Goal: Check status: Check status

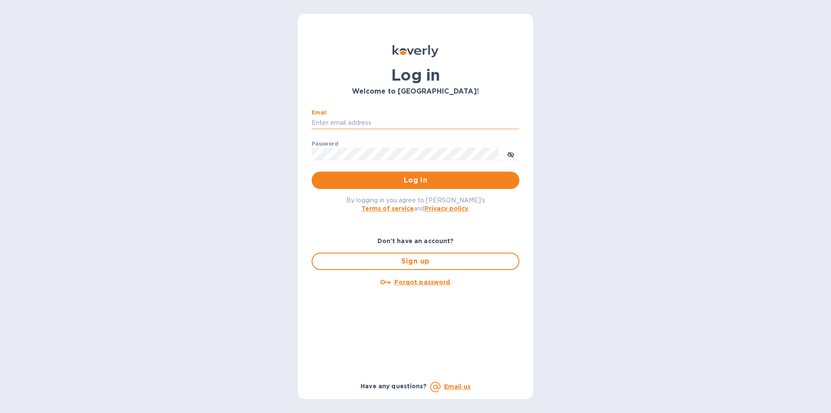
click at [340, 124] on input "Email" at bounding box center [416, 122] width 208 height 13
type input "lilianaizquierdo1222@yahoo.com"
click at [449, 126] on input "lilianaizquierdo1222@yahoo.com" at bounding box center [416, 122] width 208 height 13
drag, startPoint x: 438, startPoint y: 123, endPoint x: 231, endPoint y: 135, distance: 207.3
click at [199, 135] on div "Log in Welcome to Koverly! Email lilianaizquierdo1222@yahoo.com ​ Password ​ Lo…" at bounding box center [415, 206] width 831 height 413
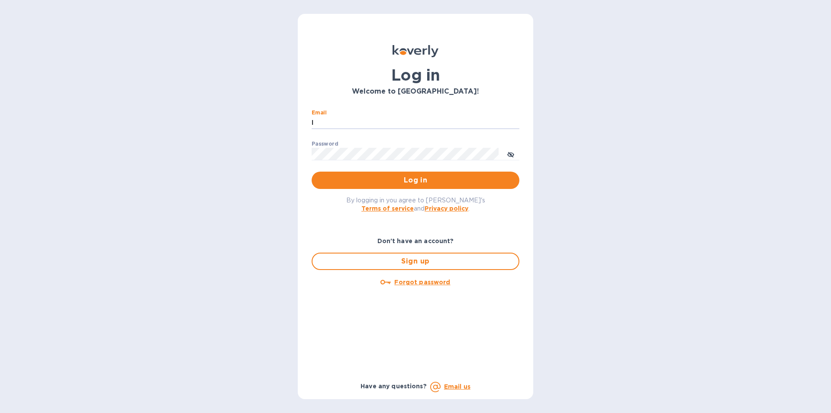
type input "lilianai@vianderfoods.com"
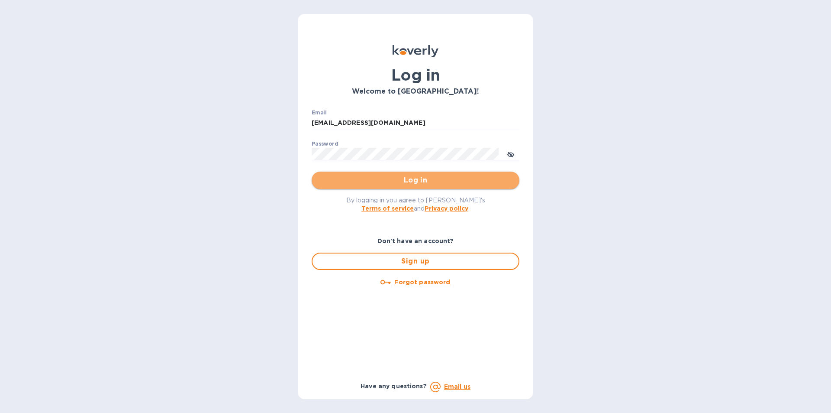
click at [423, 177] on span "Log in" at bounding box center [416, 180] width 194 height 10
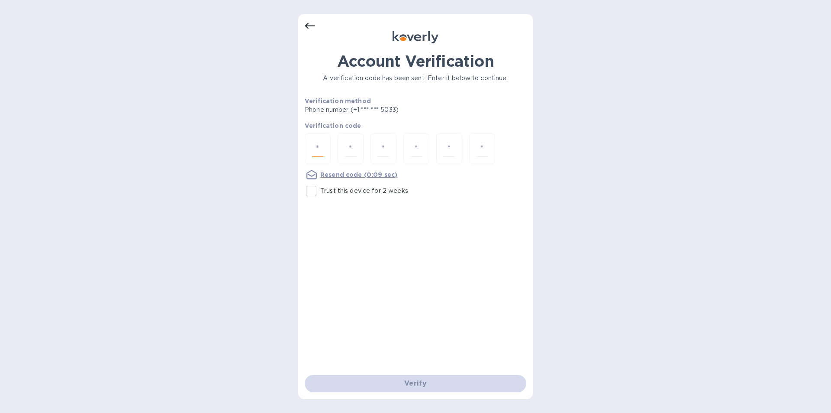
click at [313, 144] on input "number" at bounding box center [317, 149] width 11 height 16
type input "8"
type input "0"
type input "6"
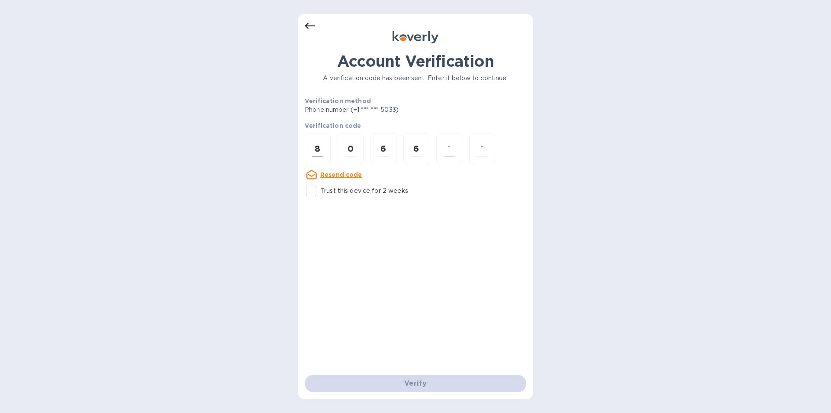
type input "9"
type input "8"
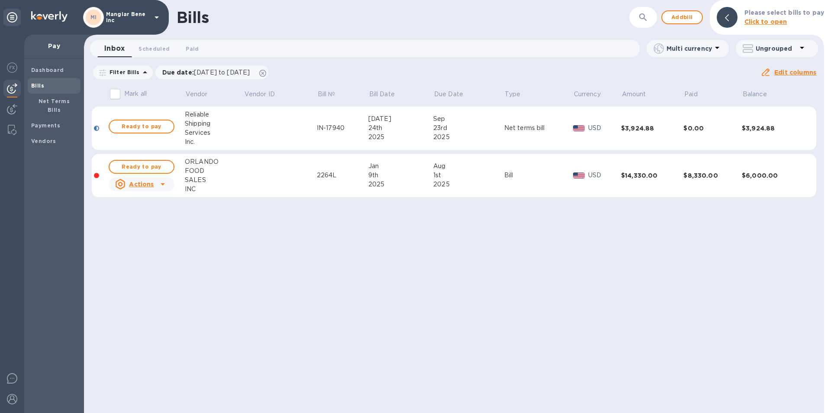
click at [157, 17] on icon at bounding box center [157, 17] width 4 height 2
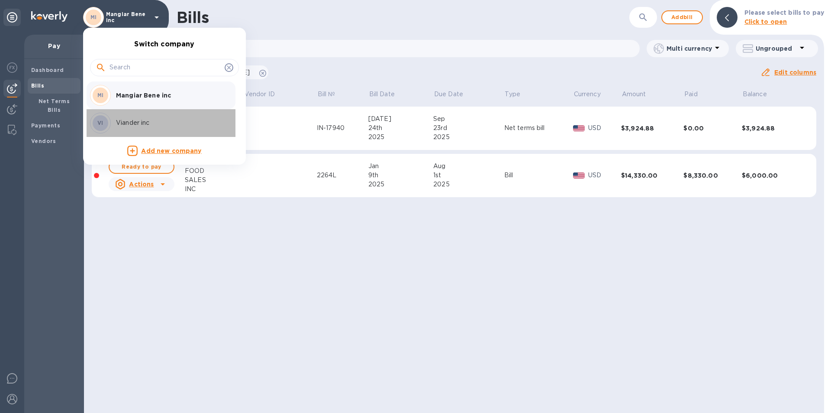
click at [142, 124] on p "Viander inc" at bounding box center [170, 122] width 109 height 9
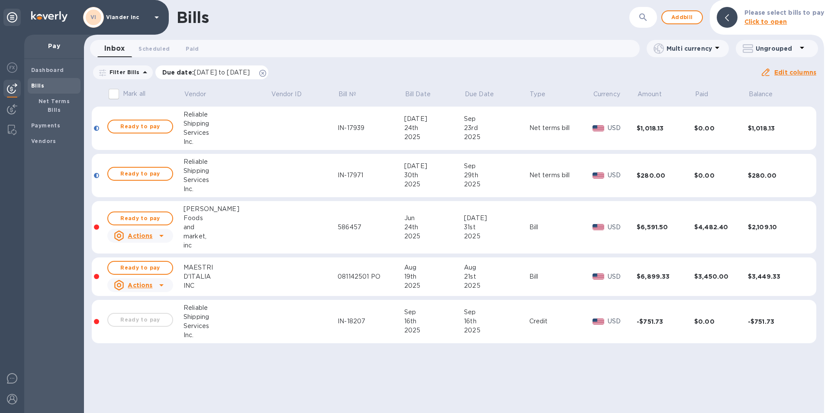
click at [224, 73] on span "[DATE] to [DATE]" at bounding box center [222, 72] width 56 height 7
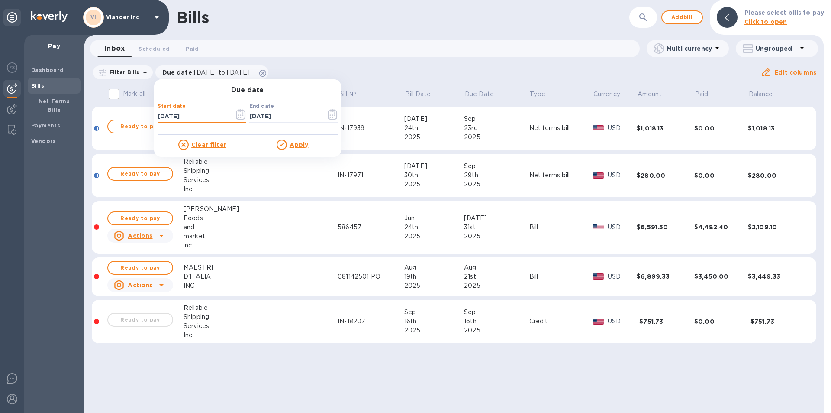
click at [182, 117] on input "[DATE]" at bounding box center [193, 116] width 70 height 13
click at [202, 117] on input "[DATE]" at bounding box center [193, 116] width 70 height 13
click at [238, 114] on icon "button" at bounding box center [241, 114] width 10 height 10
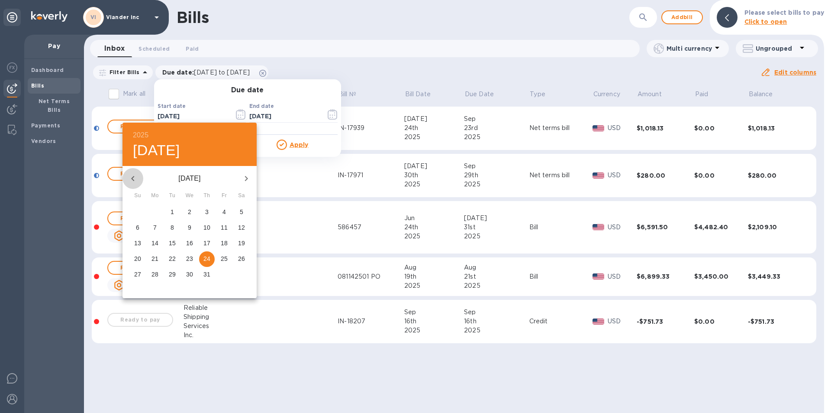
click at [134, 177] on icon "button" at bounding box center [133, 178] width 10 height 10
click at [134, 176] on icon "button" at bounding box center [132, 178] width 3 height 5
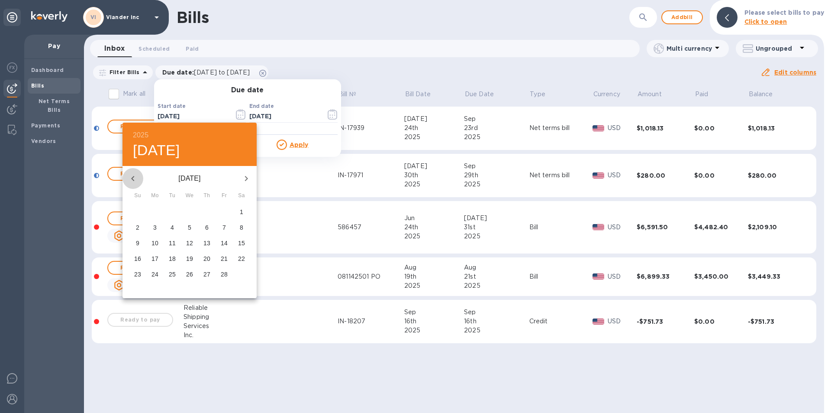
click at [134, 176] on icon "button" at bounding box center [132, 178] width 3 height 5
click at [191, 210] on span "1" at bounding box center [190, 211] width 16 height 9
type input "[DATE]"
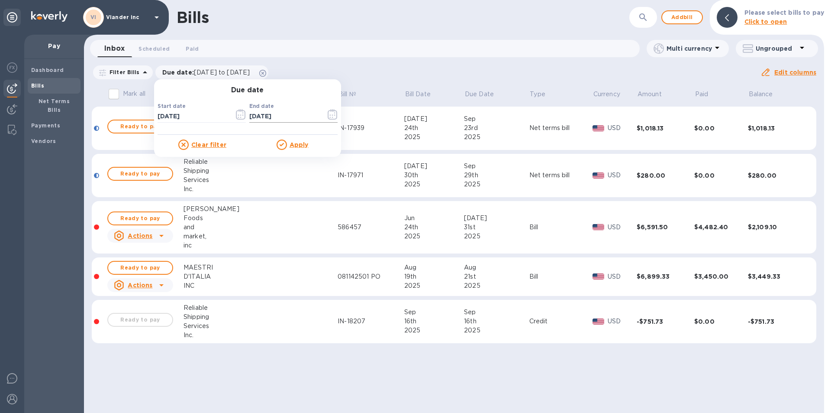
click at [328, 116] on icon "button" at bounding box center [333, 114] width 10 height 10
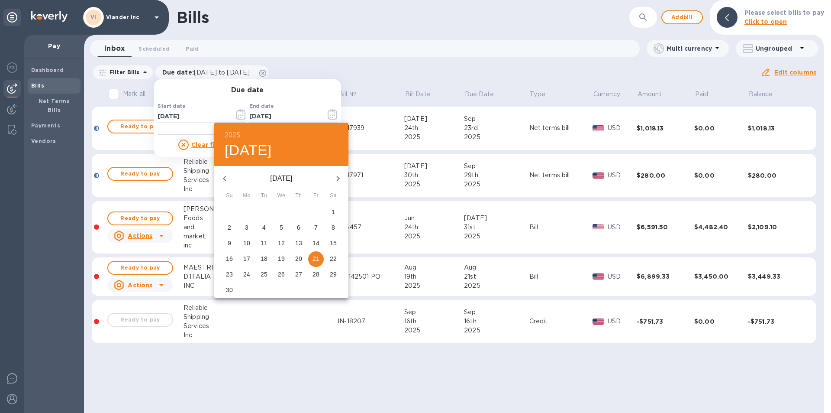
click at [226, 177] on icon "button" at bounding box center [224, 178] width 3 height 5
click at [225, 177] on icon "button" at bounding box center [224, 178] width 3 height 5
drag, startPoint x: 247, startPoint y: 256, endPoint x: 251, endPoint y: 246, distance: 10.3
click at [248, 255] on p "22" at bounding box center [246, 258] width 7 height 9
type input "[DATE]"
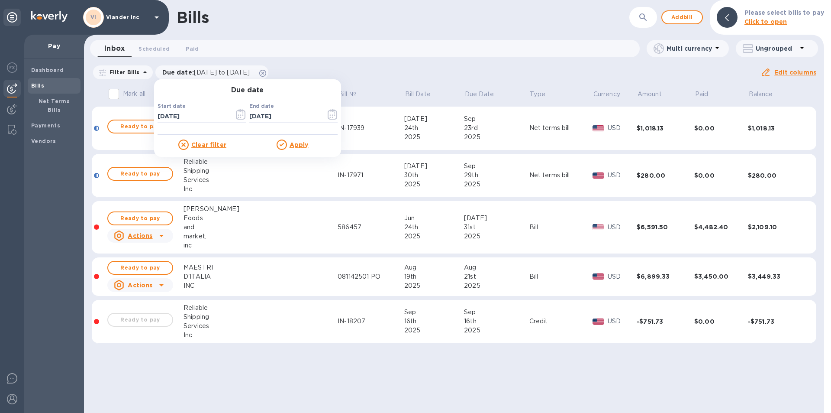
click at [301, 143] on u "Apply" at bounding box center [299, 144] width 19 height 7
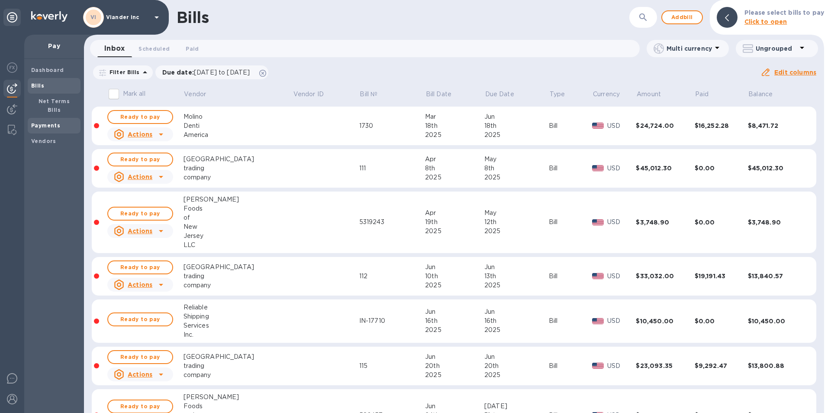
click at [52, 122] on b "Payments" at bounding box center [45, 125] width 29 height 6
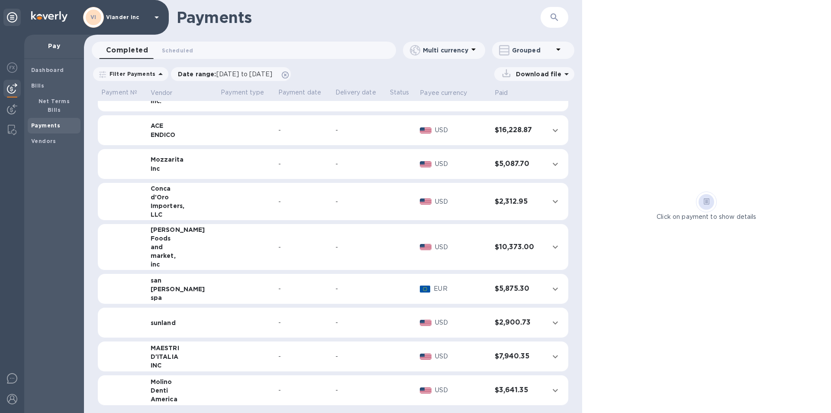
scroll to position [54, 0]
click at [368, 357] on div "-" at bounding box center [360, 355] width 48 height 9
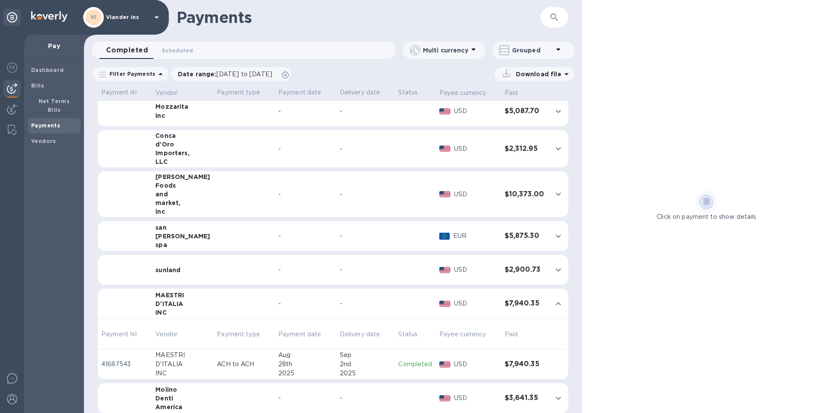
scroll to position [114, 0]
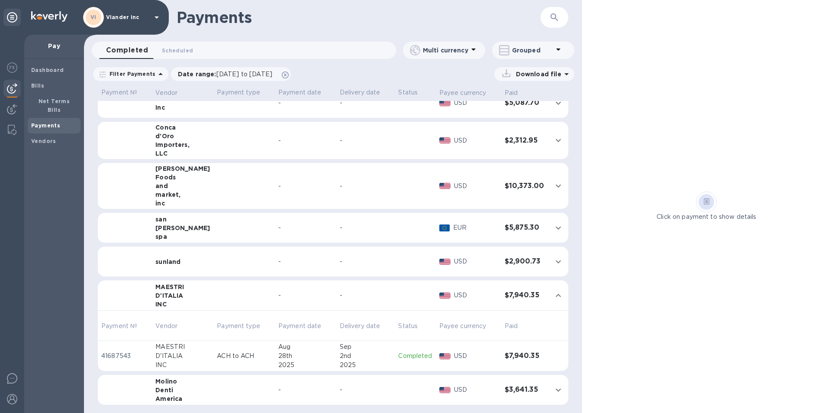
click at [236, 297] on td at bounding box center [244, 295] width 61 height 30
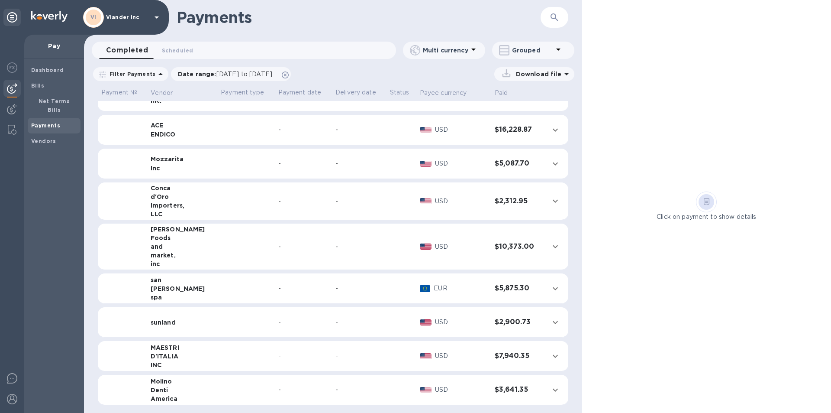
scroll to position [54, 0]
click at [217, 327] on td at bounding box center [245, 322] width 57 height 30
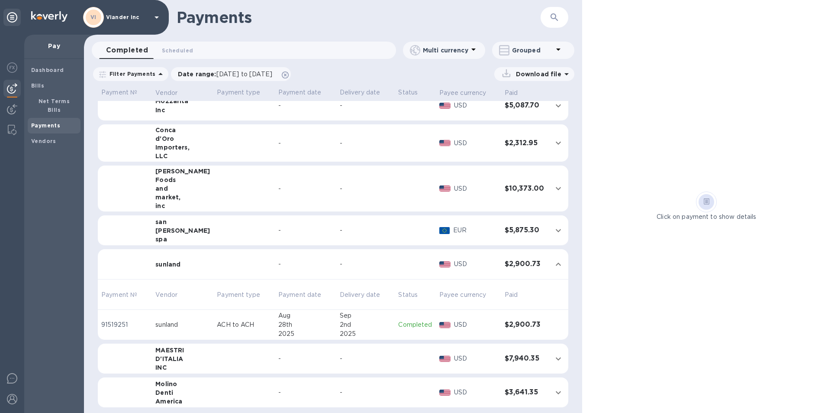
scroll to position [114, 0]
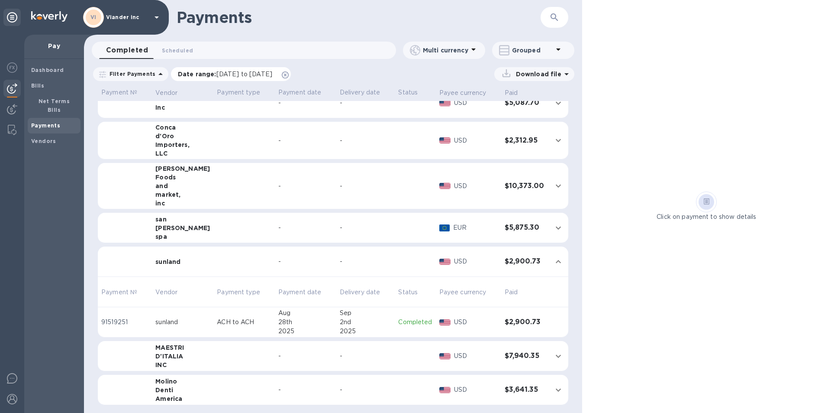
click at [234, 74] on span "[DATE] to [DATE]" at bounding box center [245, 74] width 56 height 7
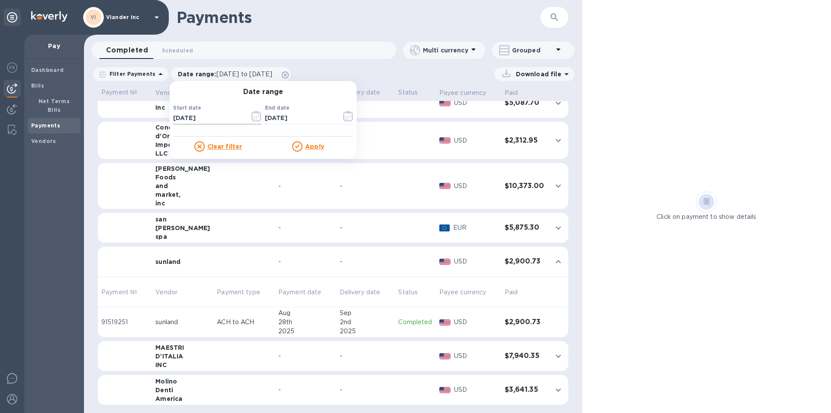
click at [256, 116] on icon "button" at bounding box center [256, 116] width 1 height 1
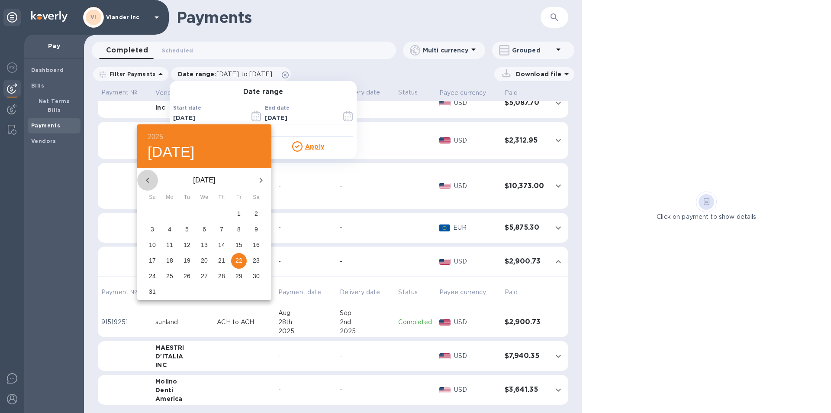
click at [149, 180] on icon "button" at bounding box center [147, 180] width 10 height 10
click at [149, 179] on icon "button" at bounding box center [147, 180] width 10 height 10
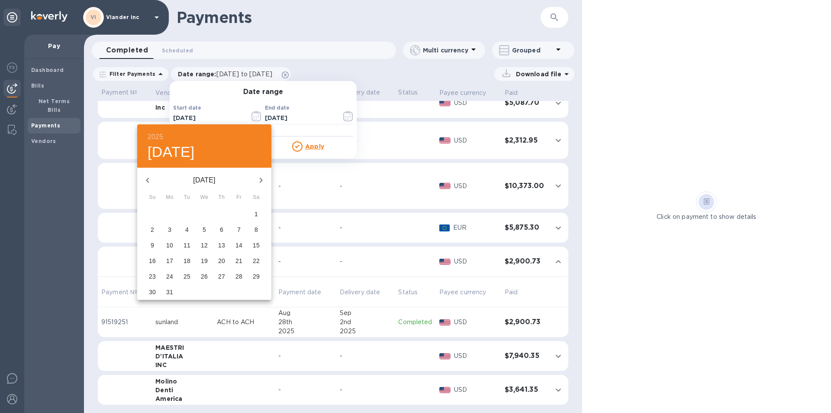
click at [149, 179] on icon "button" at bounding box center [147, 180] width 10 height 10
click at [150, 179] on icon "button" at bounding box center [147, 180] width 10 height 10
click at [204, 213] on p "1" at bounding box center [204, 213] width 3 height 9
type input "[DATE]"
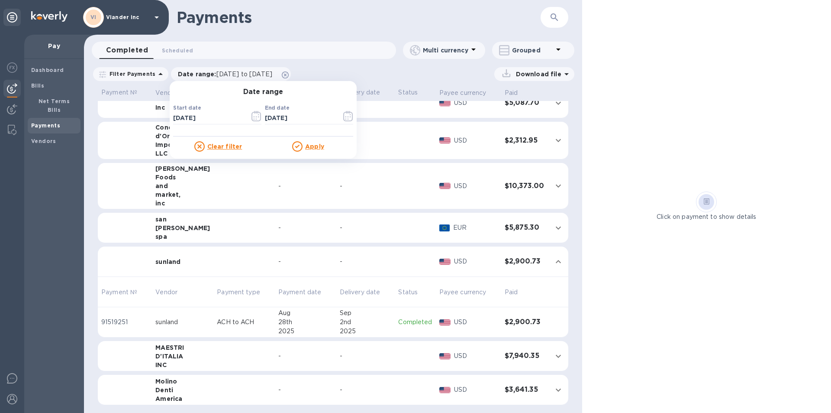
click at [308, 146] on u "Apply" at bounding box center [314, 146] width 19 height 7
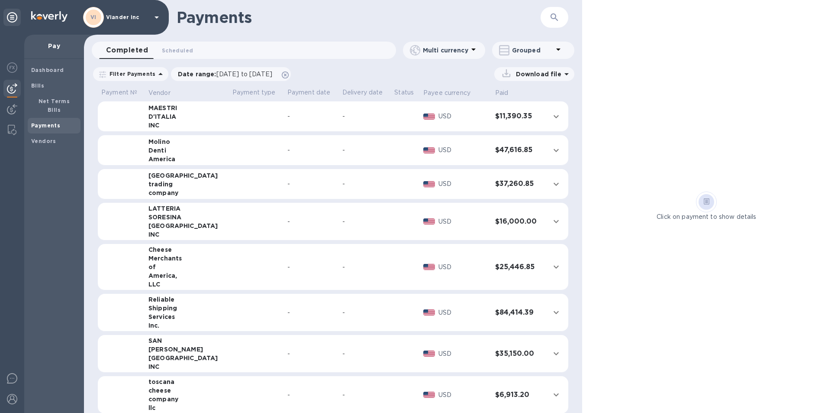
scroll to position [303, 0]
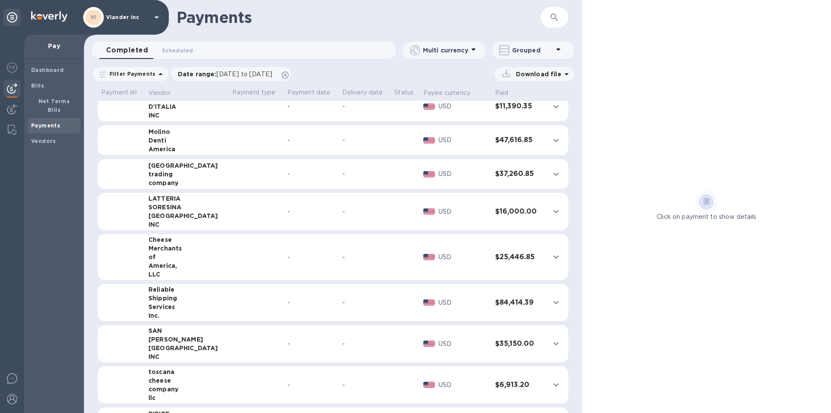
click at [207, 304] on div "Services" at bounding box center [187, 306] width 77 height 9
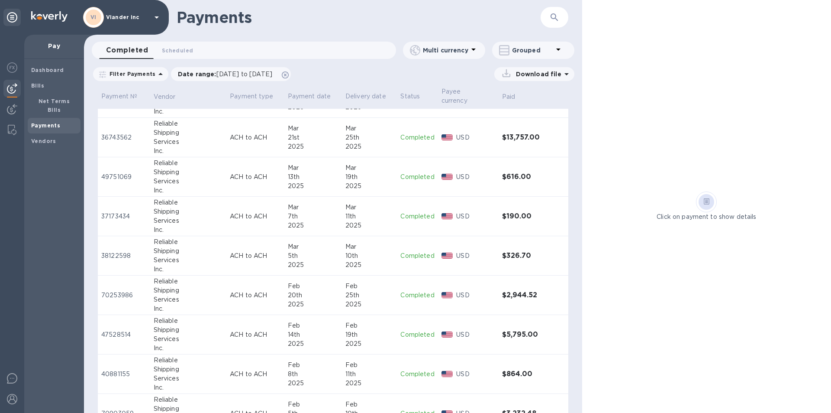
scroll to position [1213, 0]
click at [415, 332] on p "Completed" at bounding box center [418, 336] width 34 height 9
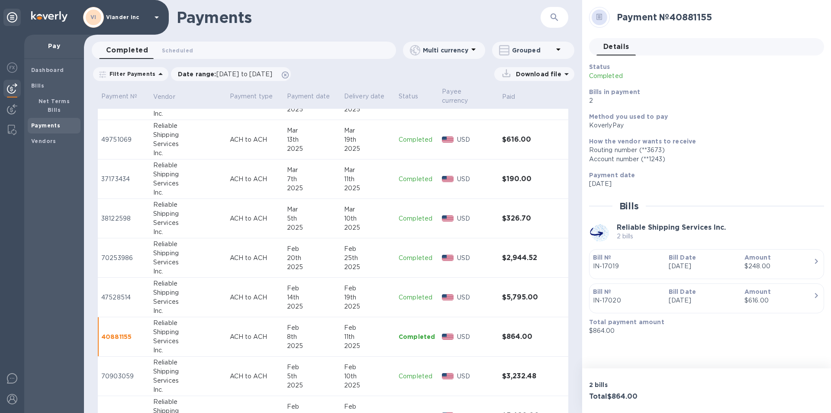
drag, startPoint x: 691, startPoint y: 188, endPoint x: 724, endPoint y: 129, distance: 67.5
click at [724, 129] on div "Method you used to pay KoverlyPay" at bounding box center [703, 121] width 235 height 25
click at [601, 17] on icon at bounding box center [600, 17] width 6 height 6
click at [599, 19] on icon at bounding box center [600, 17] width 6 height 6
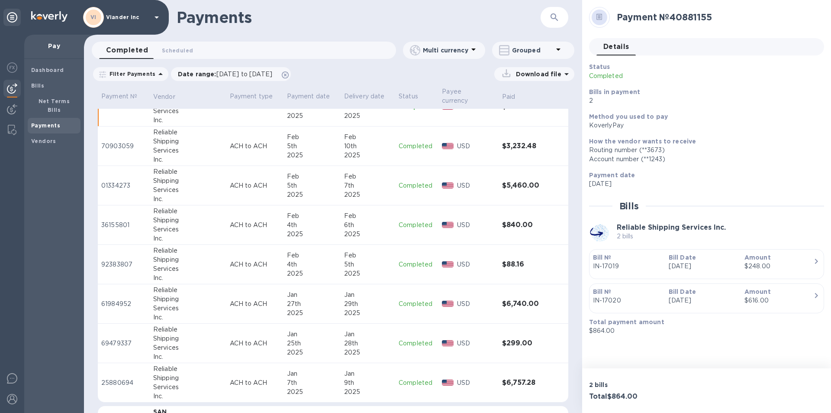
scroll to position [1429, 0]
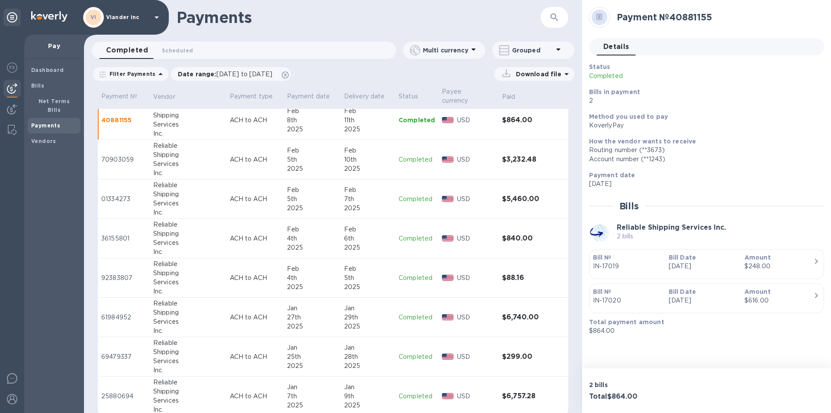
click at [344, 194] on div "7th" at bounding box center [368, 198] width 48 height 9
click at [287, 164] on div "2025" at bounding box center [312, 168] width 50 height 9
click at [294, 116] on div "8th" at bounding box center [312, 120] width 50 height 9
click at [180, 50] on span "Scheduled 0" at bounding box center [177, 50] width 31 height 9
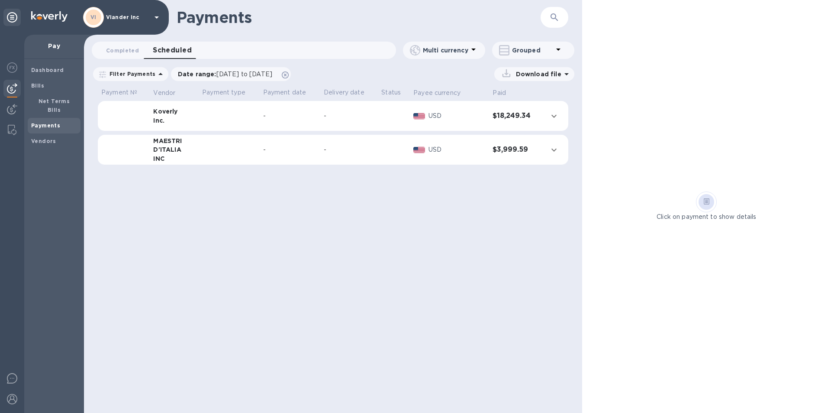
click at [252, 118] on td at bounding box center [229, 116] width 61 height 30
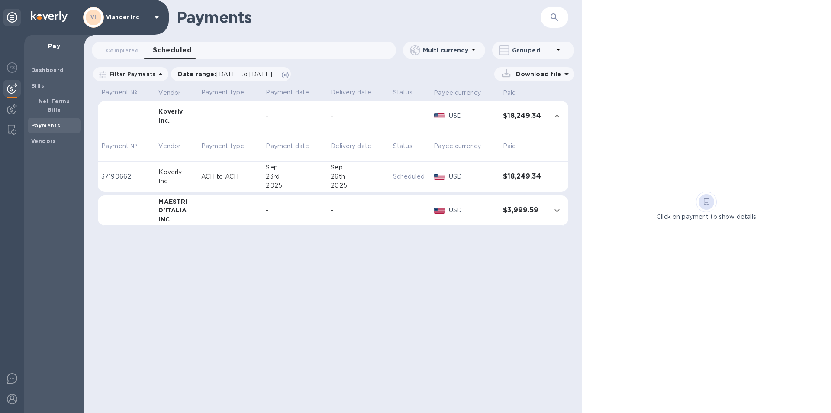
click at [154, 19] on icon at bounding box center [157, 17] width 10 height 10
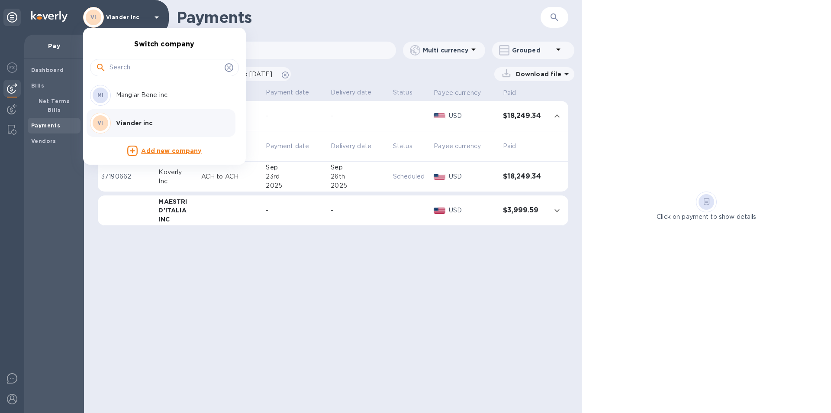
click at [151, 95] on p "Mangiar Bene inc" at bounding box center [170, 95] width 109 height 9
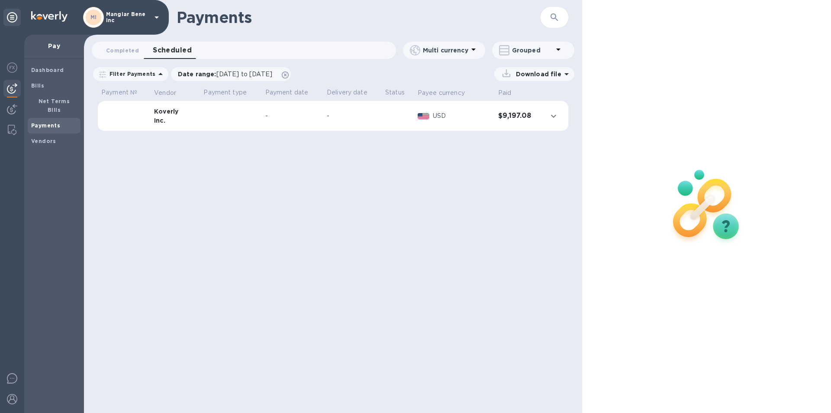
click at [202, 116] on td at bounding box center [230, 116] width 61 height 30
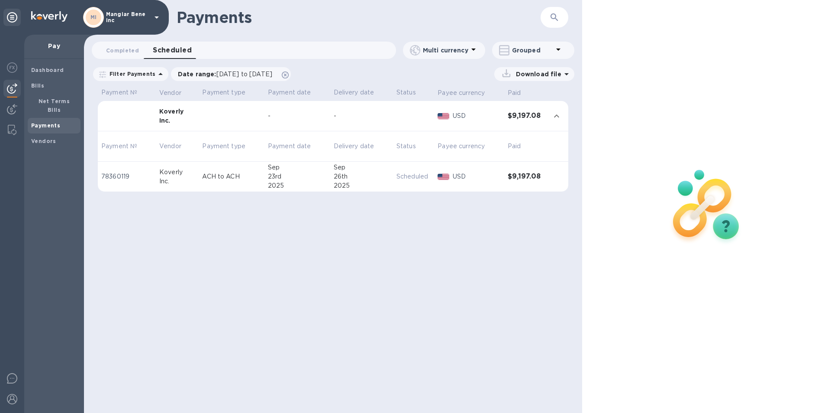
click at [53, 122] on b "Payments" at bounding box center [45, 125] width 29 height 6
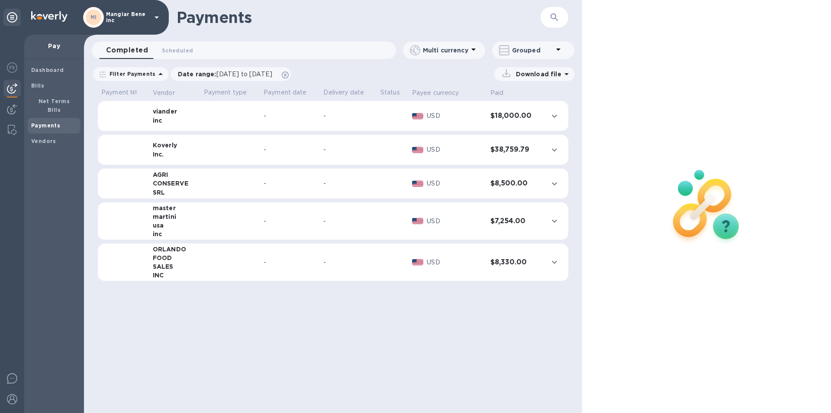
click at [58, 121] on span "Payments" at bounding box center [54, 125] width 46 height 9
click at [156, 17] on icon at bounding box center [157, 17] width 4 height 2
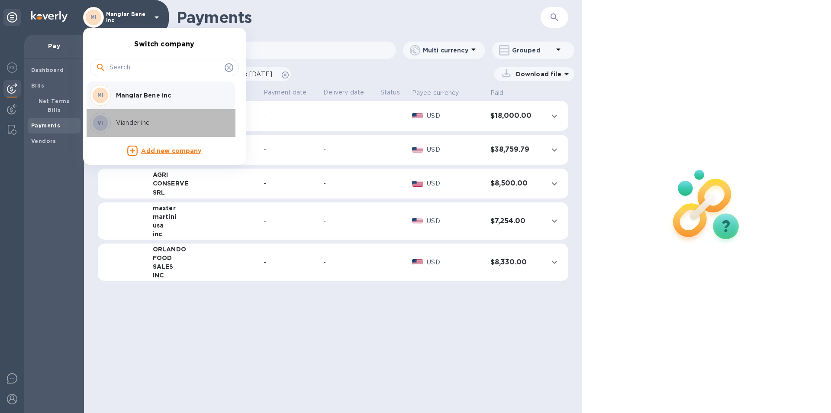
click at [148, 123] on p "Viander inc" at bounding box center [170, 122] width 109 height 9
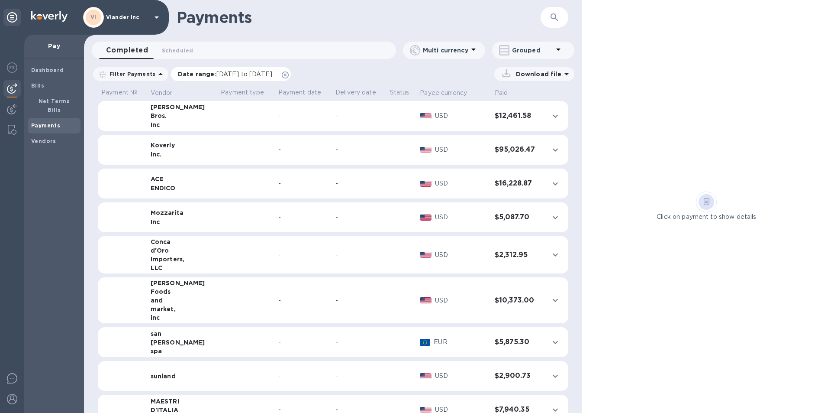
click at [242, 74] on span "[DATE] to [DATE]" at bounding box center [245, 74] width 56 height 7
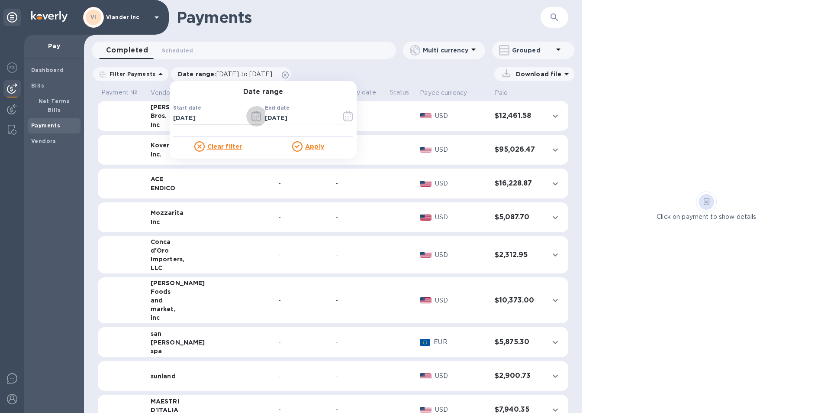
click at [252, 117] on icon "button" at bounding box center [257, 116] width 10 height 10
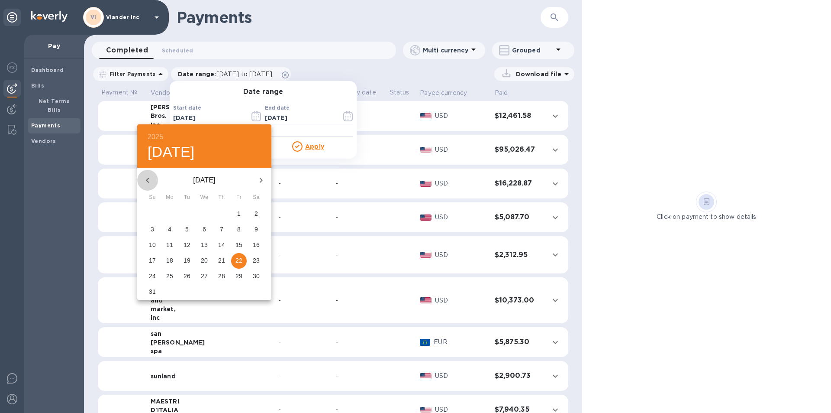
click at [150, 179] on icon "button" at bounding box center [147, 180] width 10 height 10
click at [151, 180] on icon "button" at bounding box center [147, 180] width 10 height 10
click at [152, 181] on icon "button" at bounding box center [147, 180] width 10 height 10
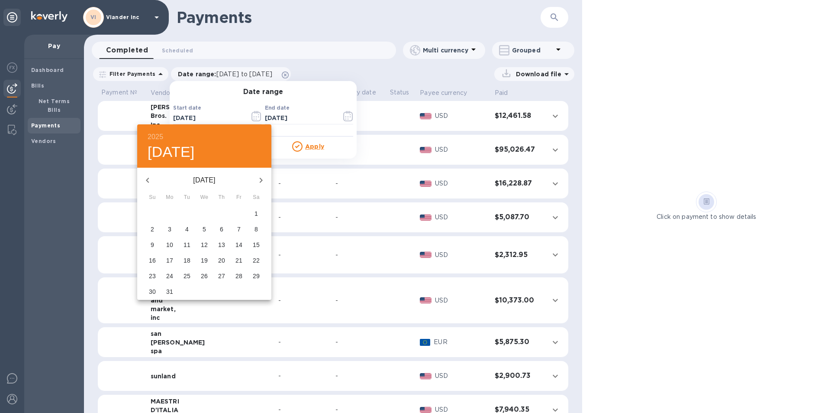
click at [152, 181] on icon "button" at bounding box center [147, 180] width 10 height 10
click at [203, 214] on p "1" at bounding box center [204, 213] width 3 height 9
type input "[DATE]"
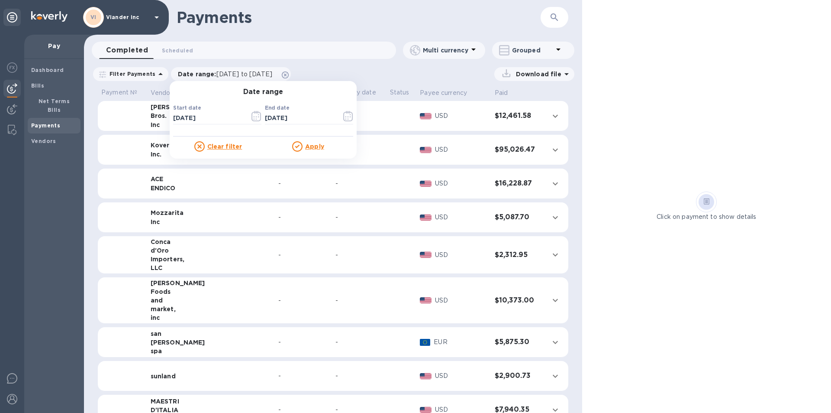
click at [308, 147] on u "Apply" at bounding box center [314, 146] width 19 height 7
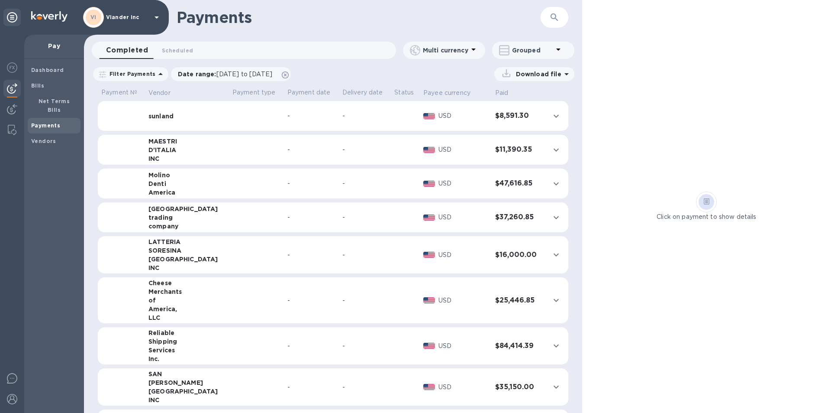
scroll to position [303, 0]
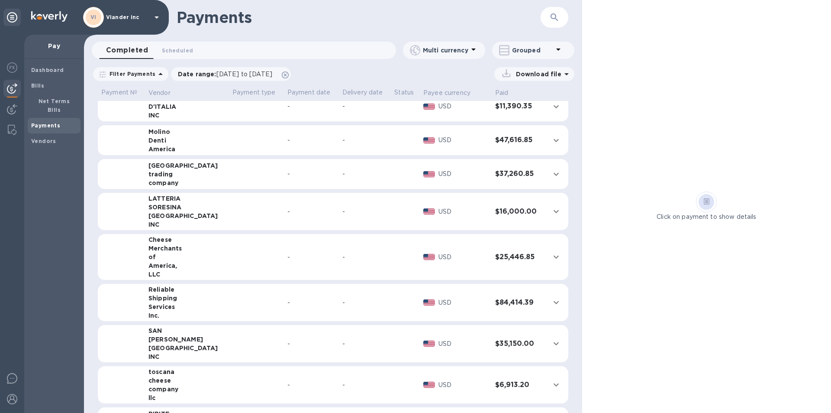
click at [230, 303] on td at bounding box center [256, 303] width 55 height 38
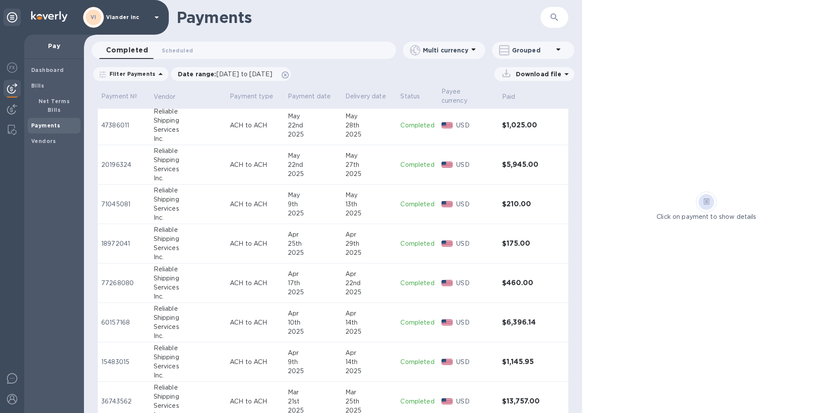
scroll to position [909, 0]
click at [567, 73] on icon at bounding box center [567, 74] width 4 height 2
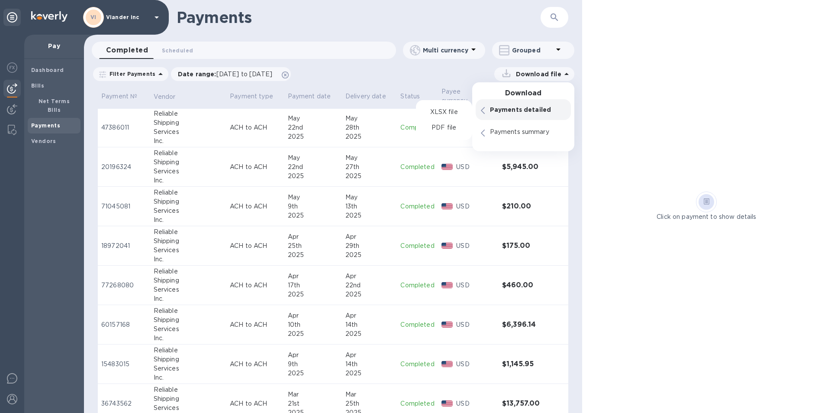
click at [537, 111] on p "Payments detailed" at bounding box center [528, 109] width 76 height 9
click at [449, 114] on p "XLSX file" at bounding box center [444, 112] width 29 height 9
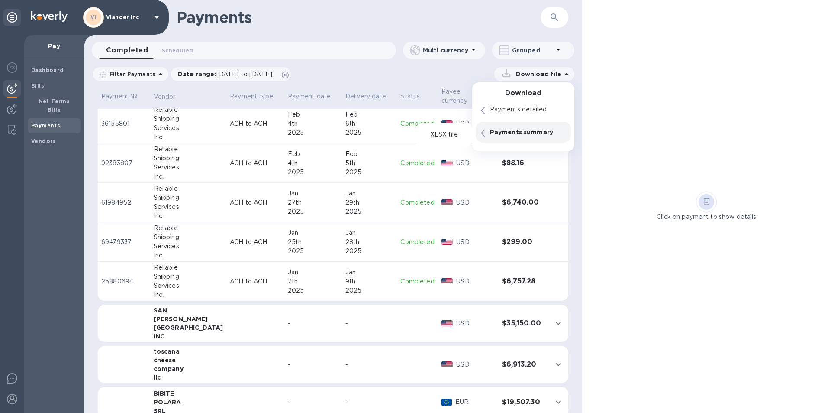
scroll to position [1559, 0]
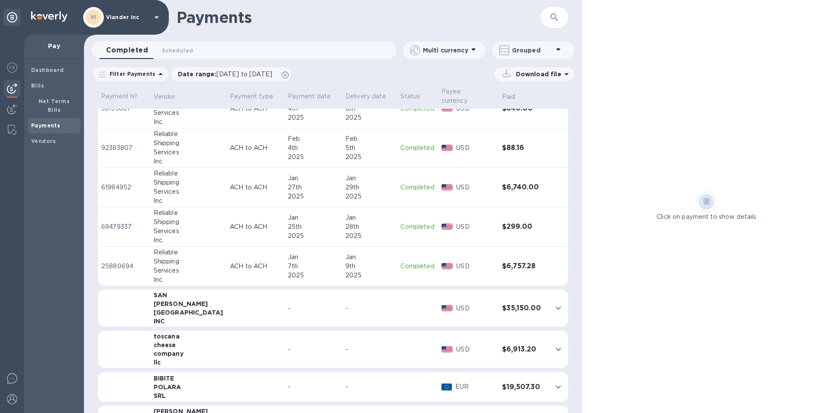
click at [408, 262] on p "Completed" at bounding box center [418, 266] width 34 height 9
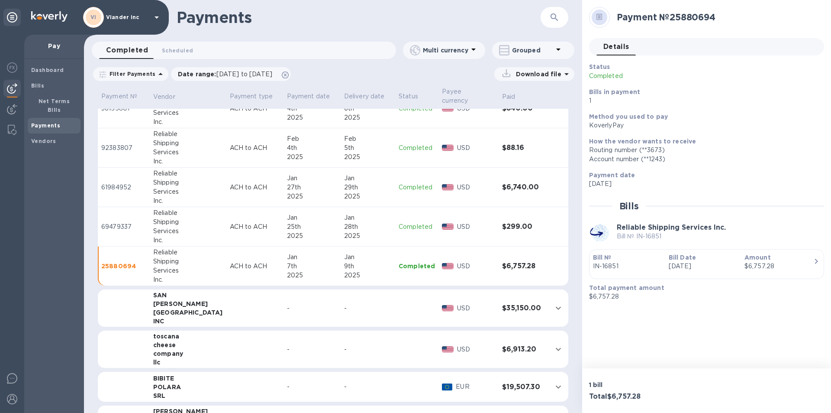
click at [411, 143] on p "Completed" at bounding box center [417, 147] width 36 height 9
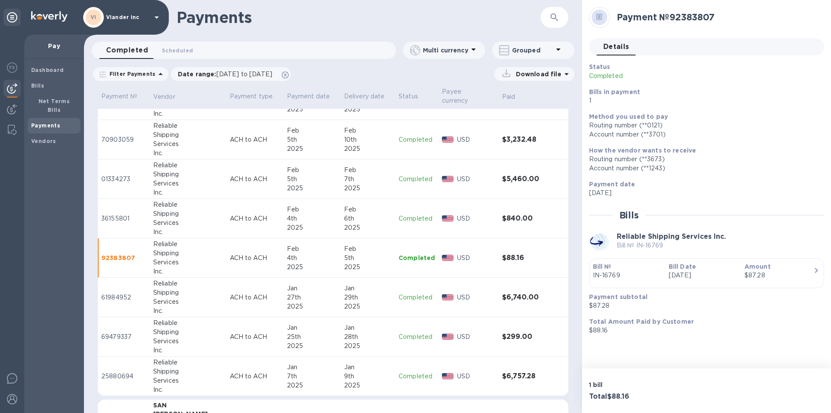
scroll to position [1429, 0]
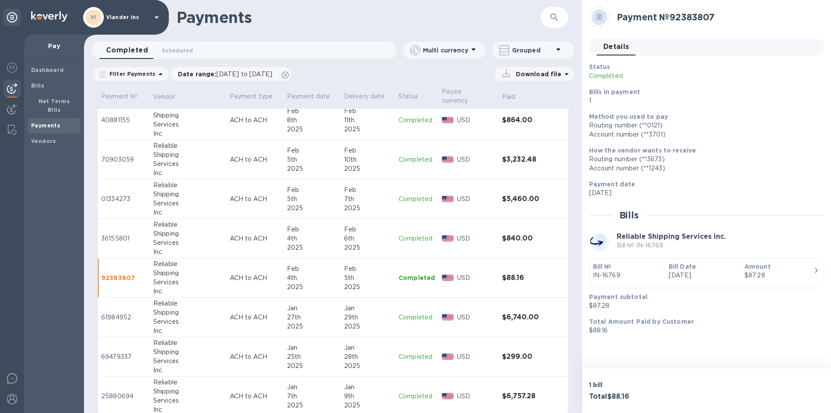
click at [410, 234] on p "Completed" at bounding box center [417, 238] width 36 height 9
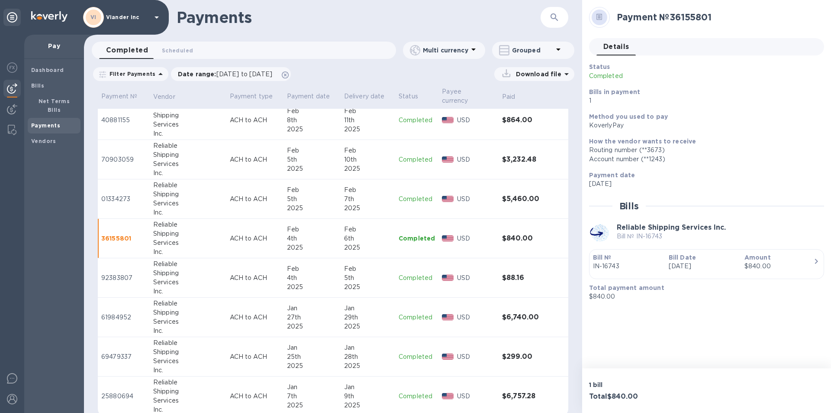
click at [405, 194] on p "Completed" at bounding box center [417, 198] width 36 height 9
click at [409, 155] on p "Completed" at bounding box center [417, 159] width 36 height 9
click at [412, 116] on p "Completed" at bounding box center [417, 120] width 36 height 9
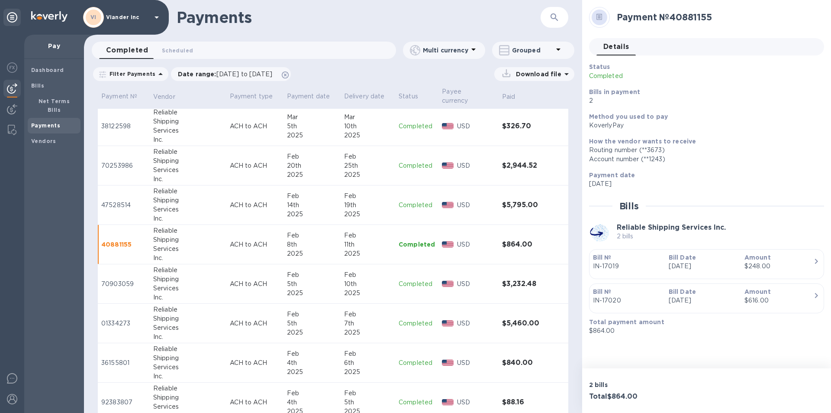
scroll to position [1299, 0]
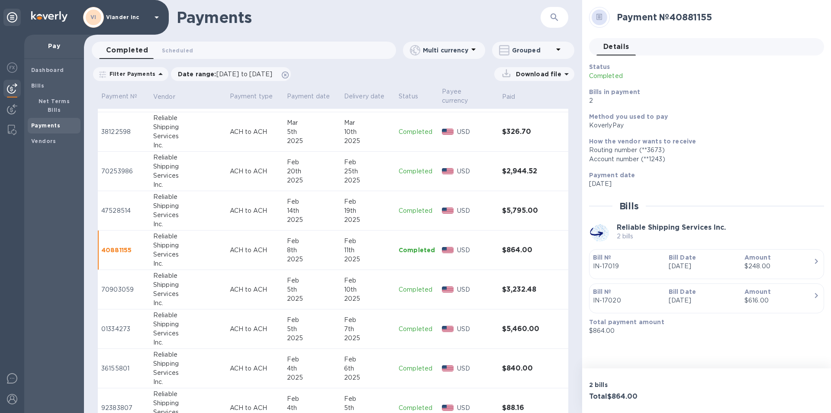
click at [417, 206] on p "Completed" at bounding box center [417, 210] width 36 height 9
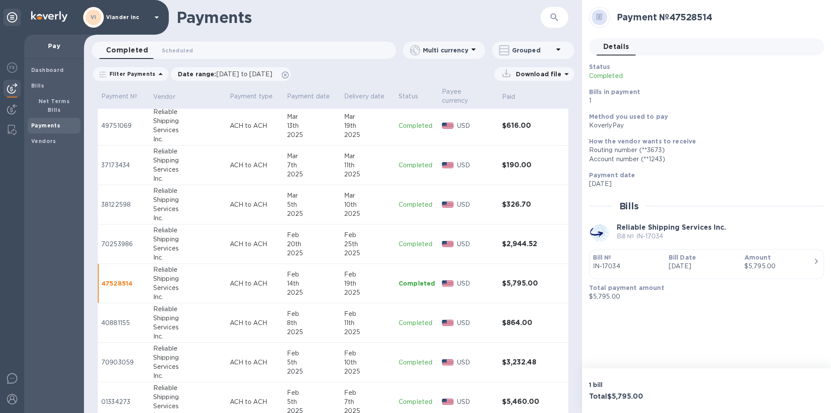
scroll to position [1213, 0]
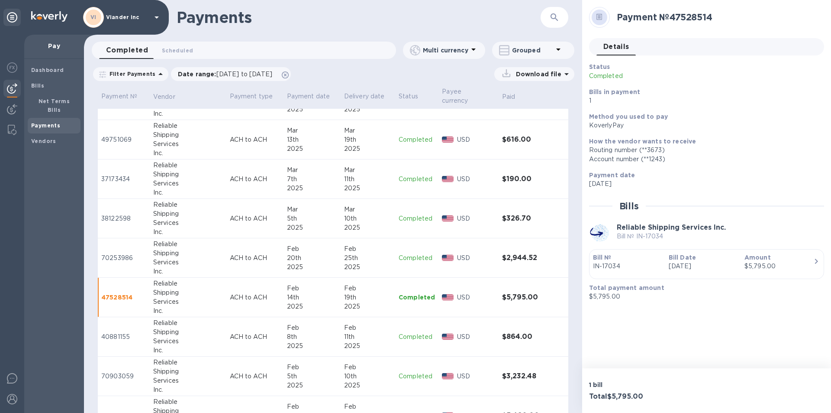
click at [405, 135] on p "Completed" at bounding box center [417, 139] width 36 height 9
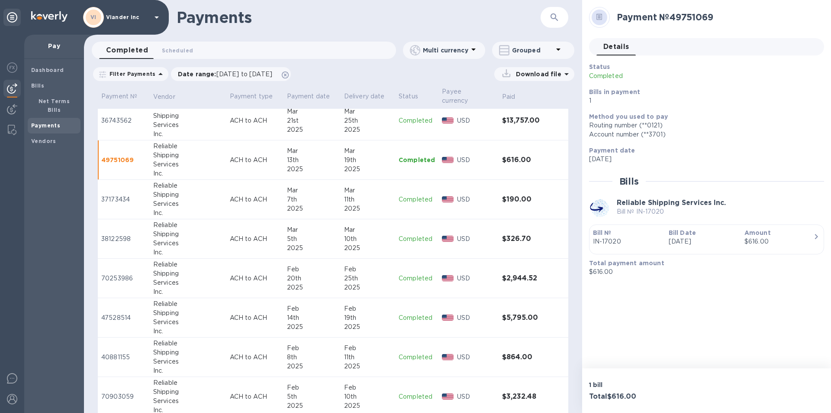
scroll to position [1213, 0]
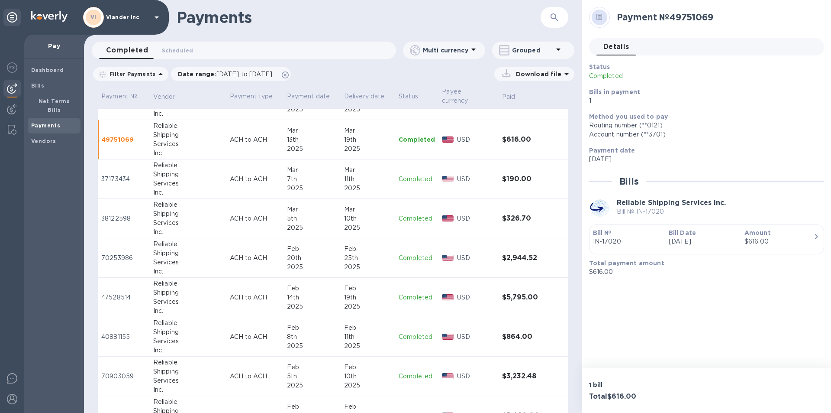
click at [369, 302] on div "2025" at bounding box center [368, 306] width 48 height 9
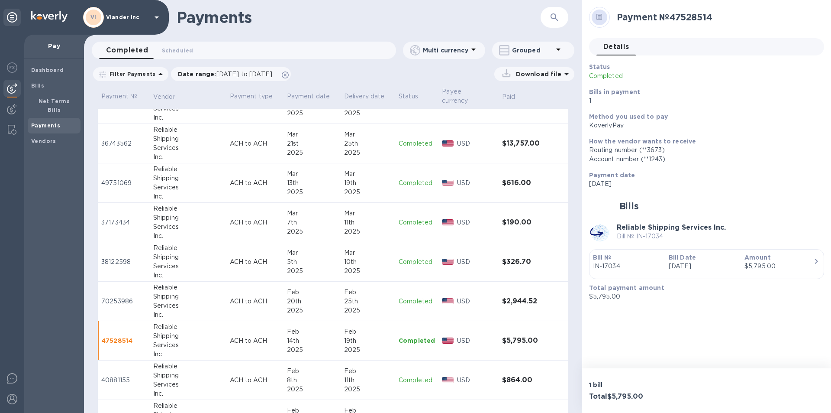
scroll to position [1213, 0]
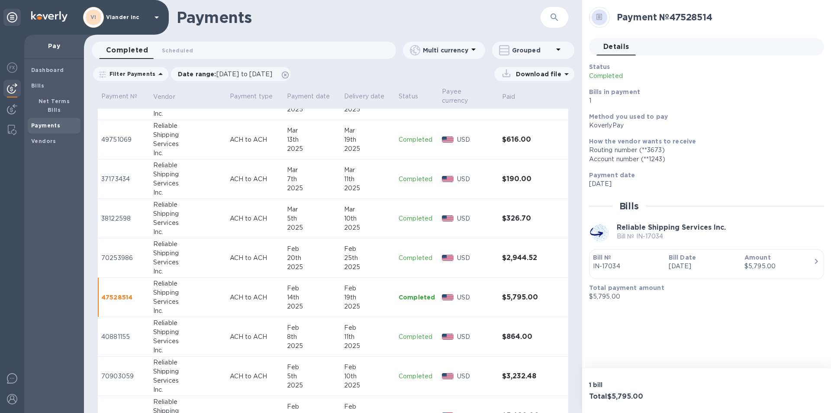
click at [413, 135] on p "Completed" at bounding box center [417, 139] width 36 height 9
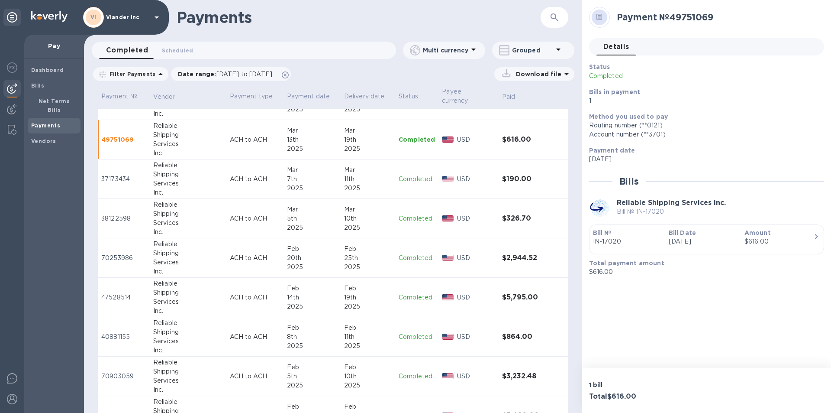
click at [407, 332] on p "Completed" at bounding box center [417, 336] width 36 height 9
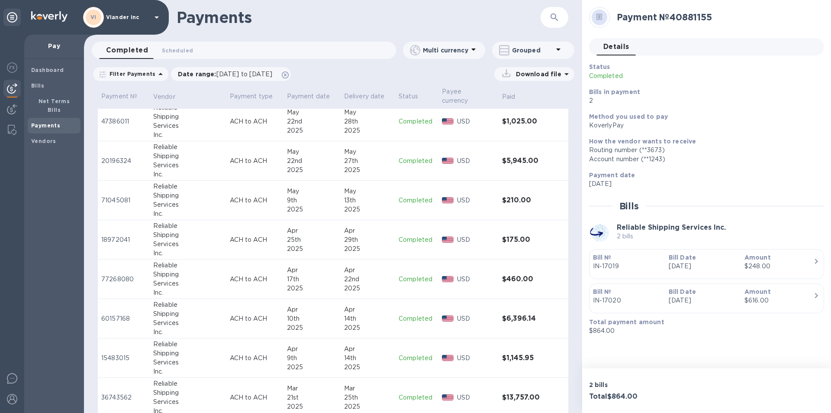
scroll to position [736, 0]
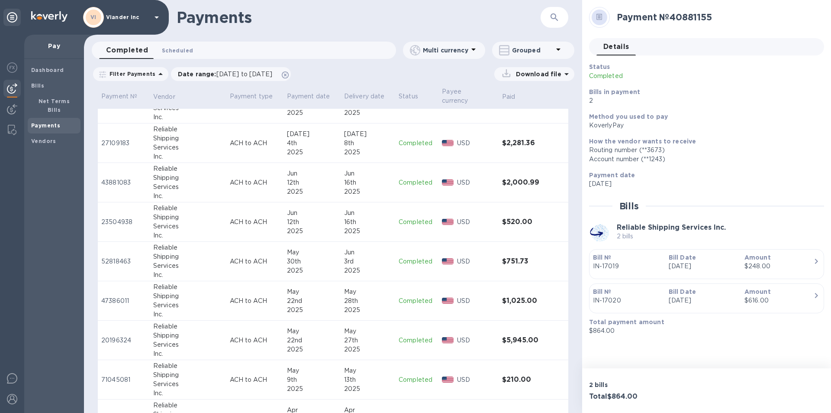
click at [181, 48] on span "Scheduled 0" at bounding box center [177, 50] width 31 height 9
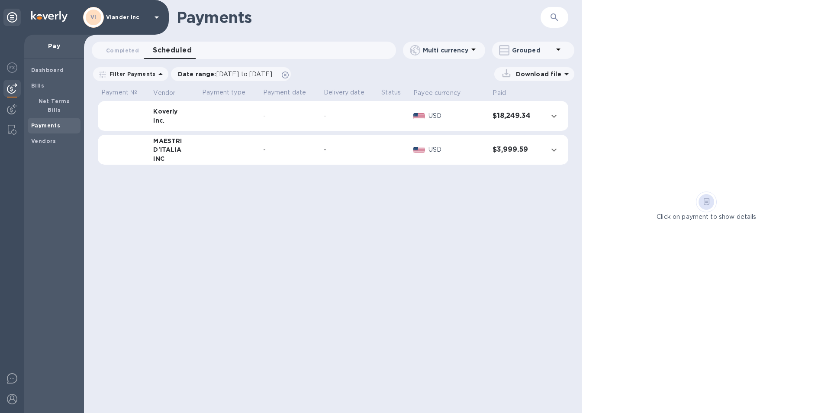
click at [57, 122] on b "Payments" at bounding box center [45, 125] width 29 height 6
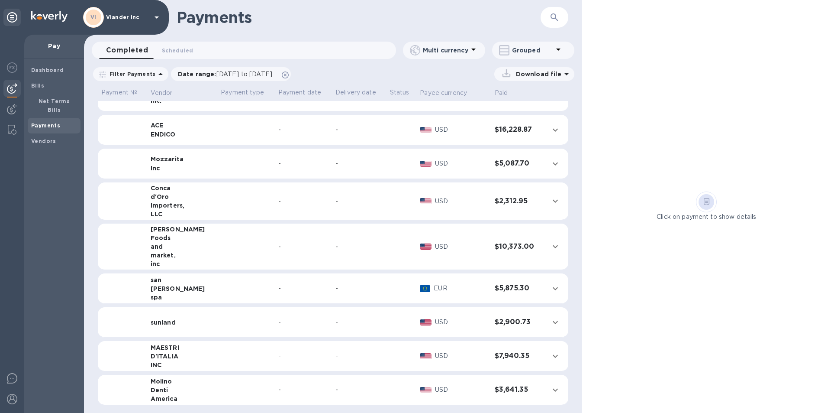
scroll to position [10, 0]
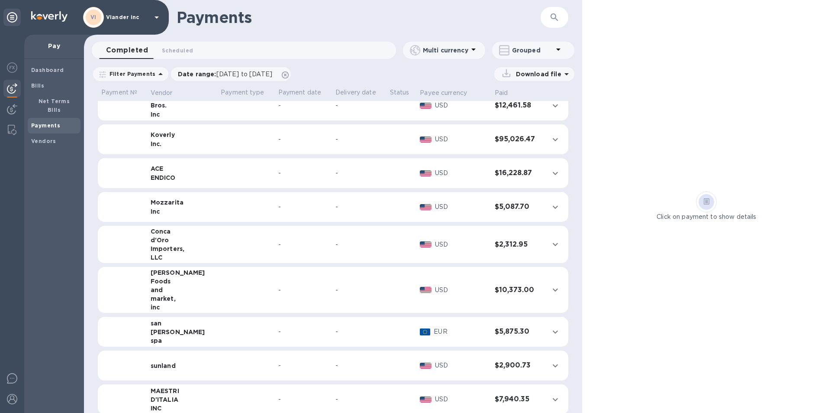
click at [51, 122] on b "Payments" at bounding box center [45, 125] width 29 height 6
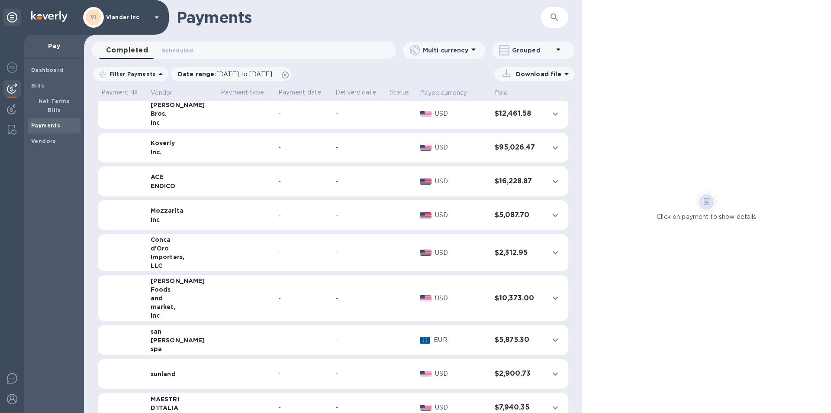
scroll to position [0, 0]
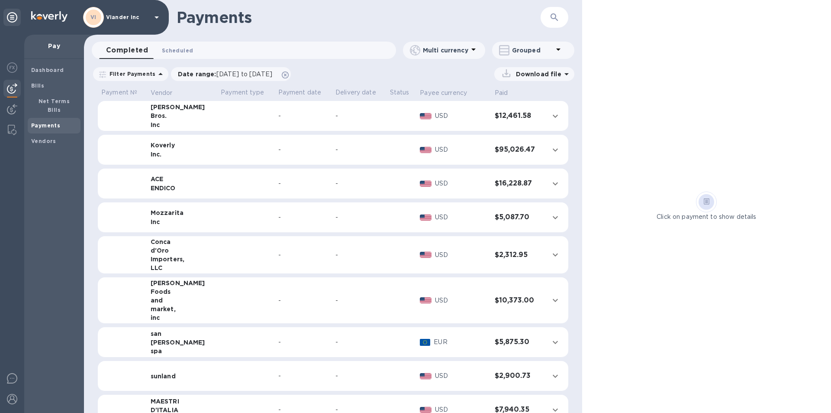
click at [177, 50] on span "Scheduled 0" at bounding box center [177, 50] width 31 height 9
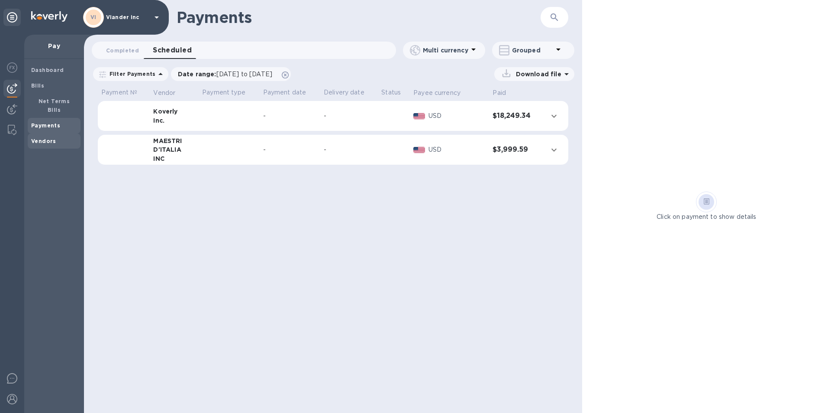
click at [48, 138] on b "Vendors" at bounding box center [43, 141] width 25 height 6
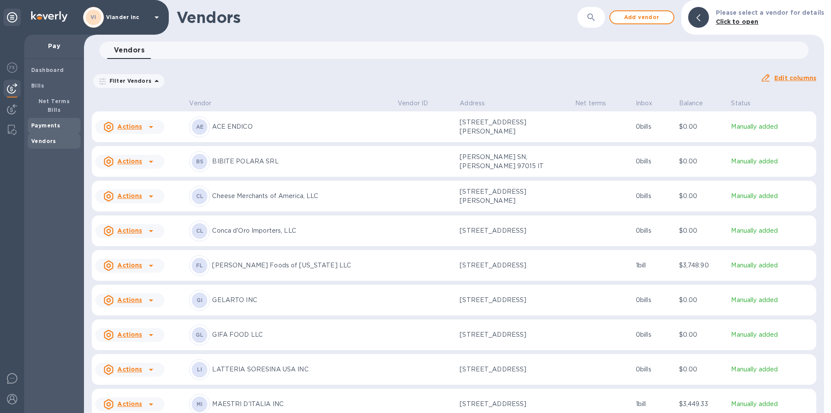
click at [49, 122] on b "Payments" at bounding box center [45, 125] width 29 height 6
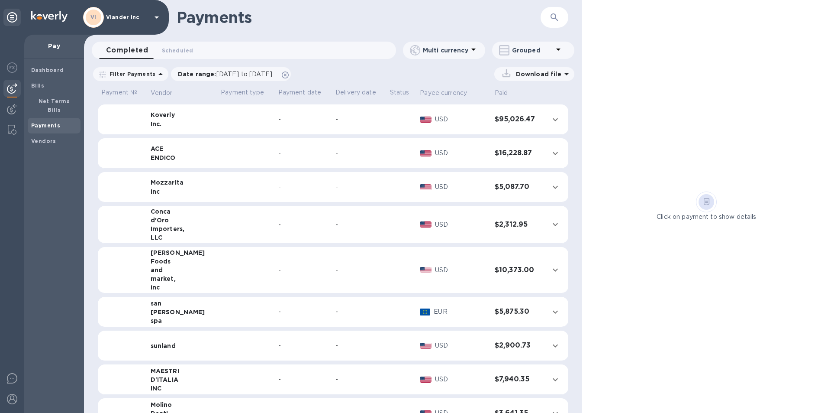
scroll to position [10, 0]
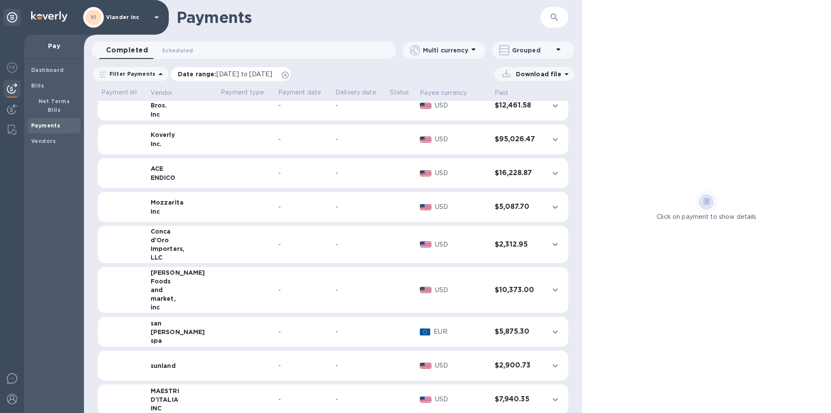
click at [228, 72] on span "[DATE] to [DATE]" at bounding box center [245, 74] width 56 height 7
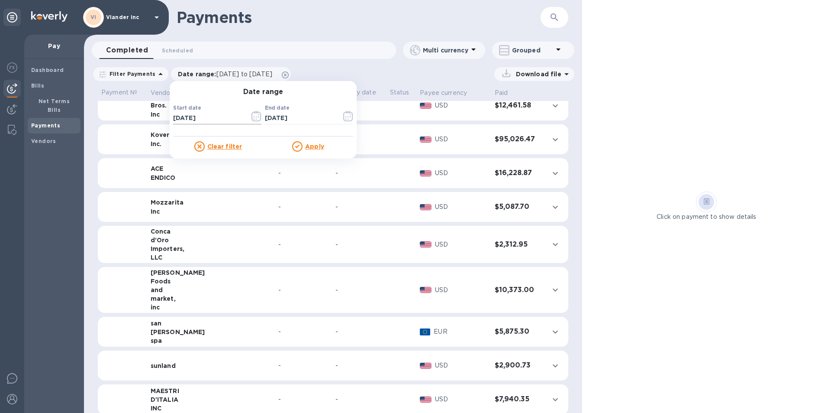
click at [212, 119] on input "[DATE]" at bounding box center [208, 118] width 70 height 13
click at [252, 116] on icon "button" at bounding box center [257, 116] width 10 height 10
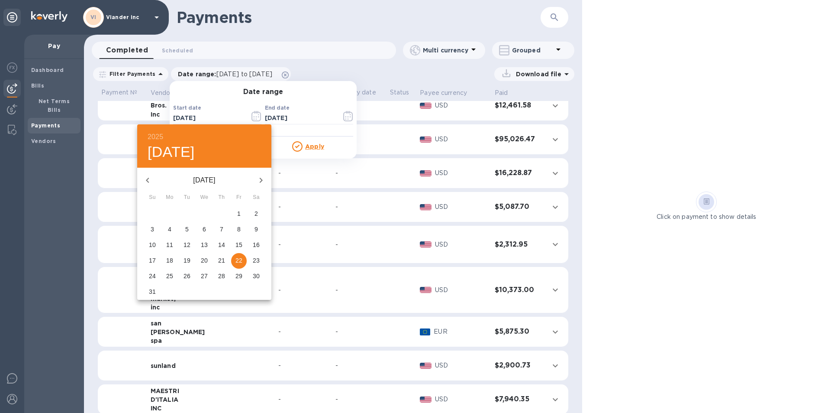
click at [149, 179] on icon "button" at bounding box center [147, 180] width 10 height 10
click at [149, 180] on icon "button" at bounding box center [147, 180] width 10 height 10
click at [149, 181] on icon "button" at bounding box center [147, 180] width 10 height 10
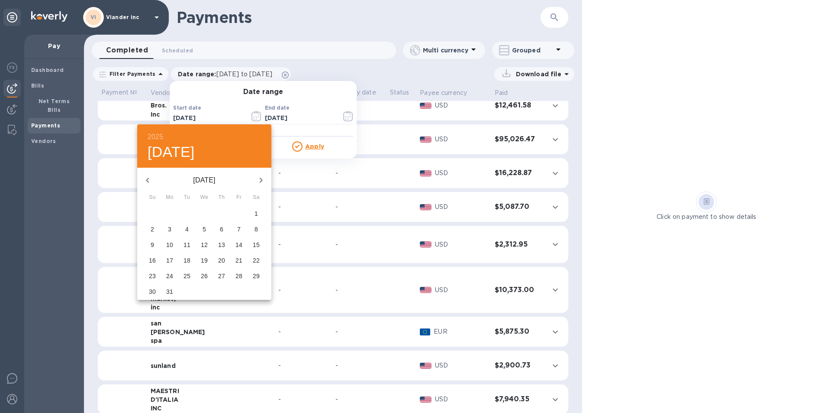
click at [146, 178] on icon "button" at bounding box center [147, 180] width 10 height 10
click at [147, 180] on icon "button" at bounding box center [147, 180] width 3 height 5
click at [206, 213] on p "1" at bounding box center [204, 213] width 3 height 9
type input "[DATE]"
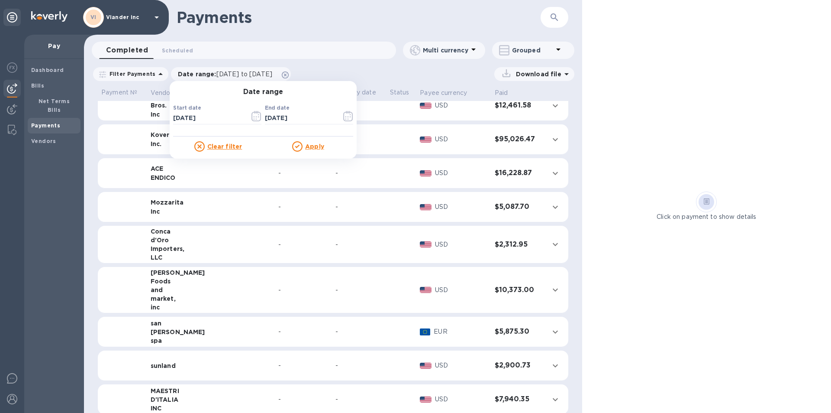
click at [311, 146] on u "Apply" at bounding box center [314, 146] width 19 height 7
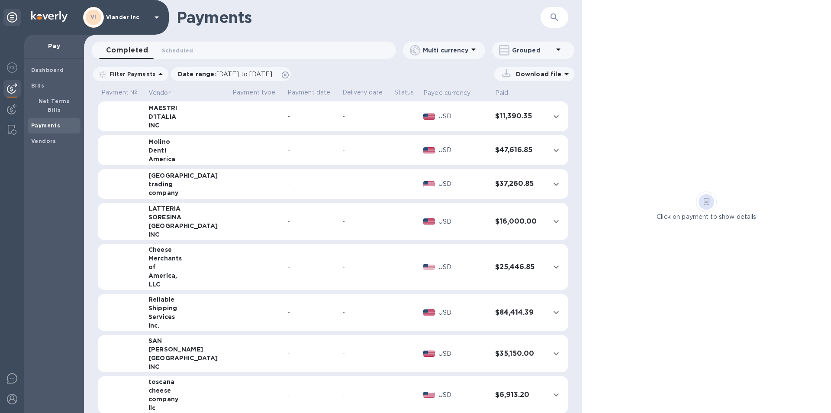
scroll to position [303, 0]
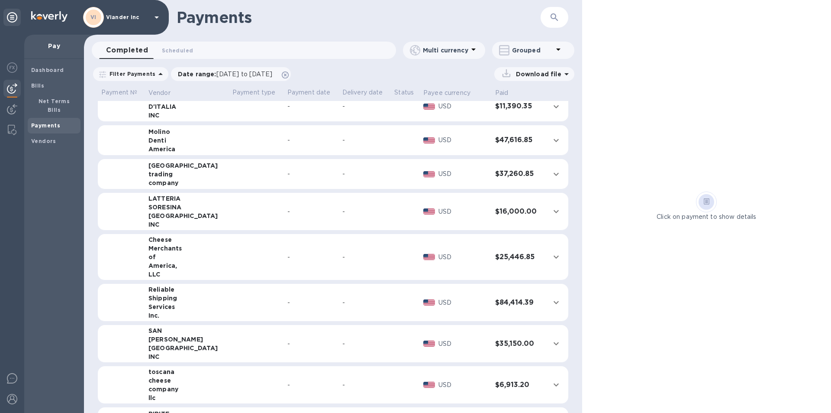
click at [204, 298] on div "Shipping" at bounding box center [187, 298] width 77 height 9
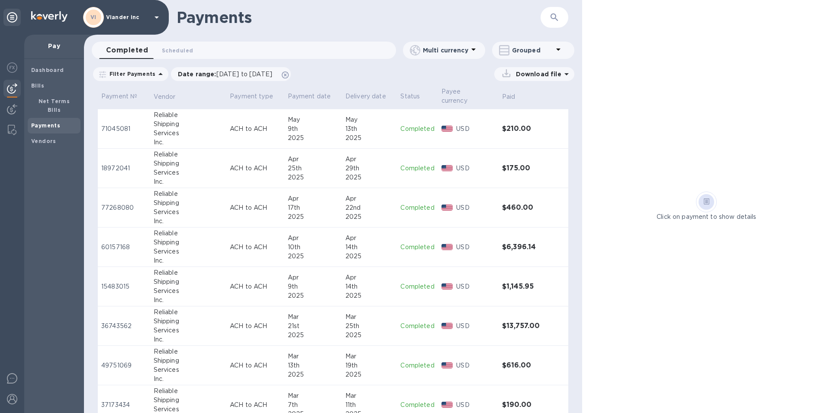
scroll to position [1039, 0]
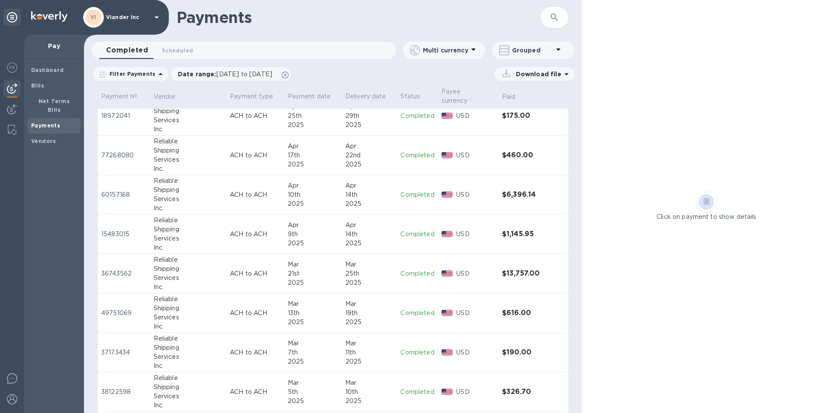
click at [405, 308] on p "Completed" at bounding box center [418, 312] width 34 height 9
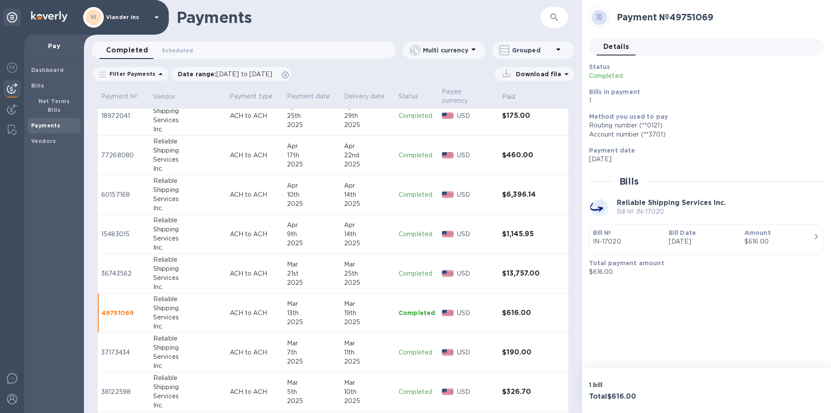
click at [417, 190] on p "Completed" at bounding box center [417, 194] width 36 height 9
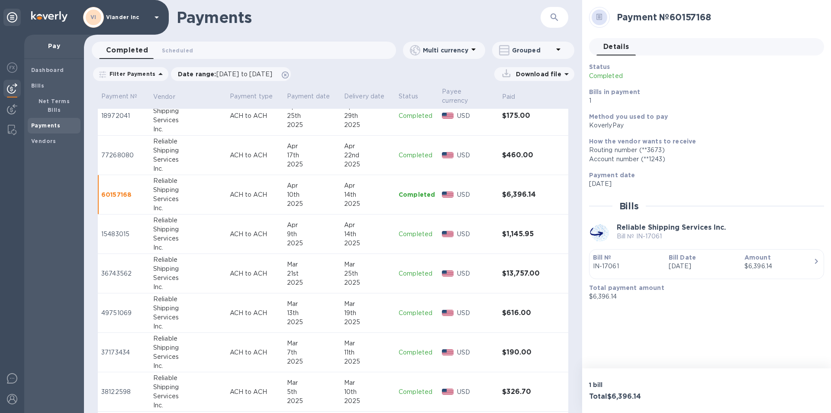
click at [403, 308] on p "Completed" at bounding box center [417, 312] width 36 height 9
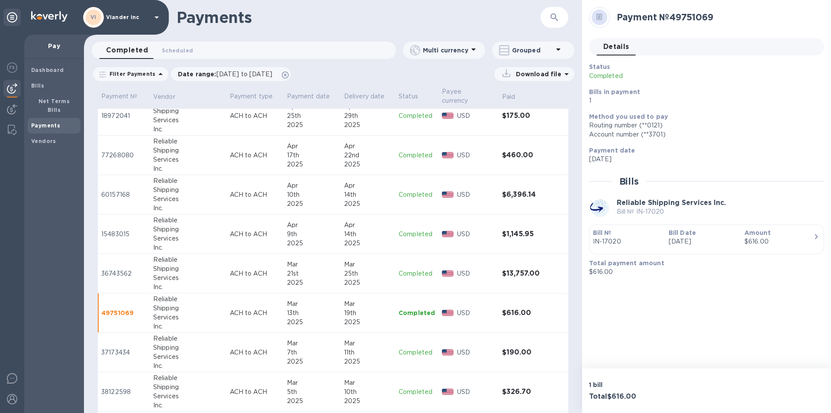
drag, startPoint x: 416, startPoint y: 223, endPoint x: 426, endPoint y: 227, distance: 10.7
click at [416, 230] on p "Completed" at bounding box center [417, 234] width 36 height 9
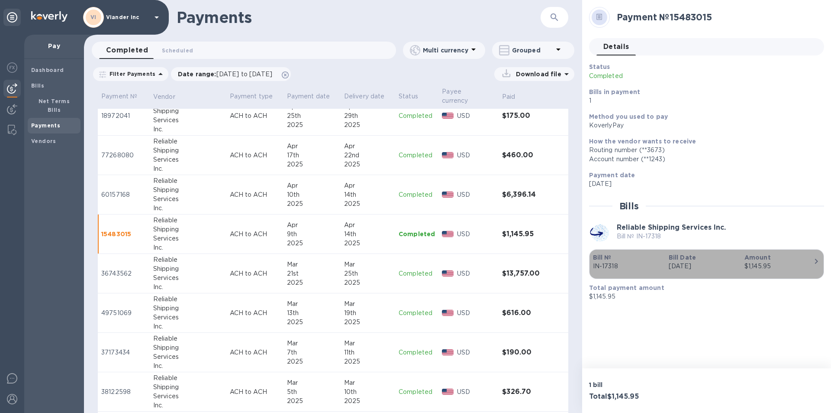
click at [612, 263] on p "IN-17318" at bounding box center [627, 266] width 69 height 9
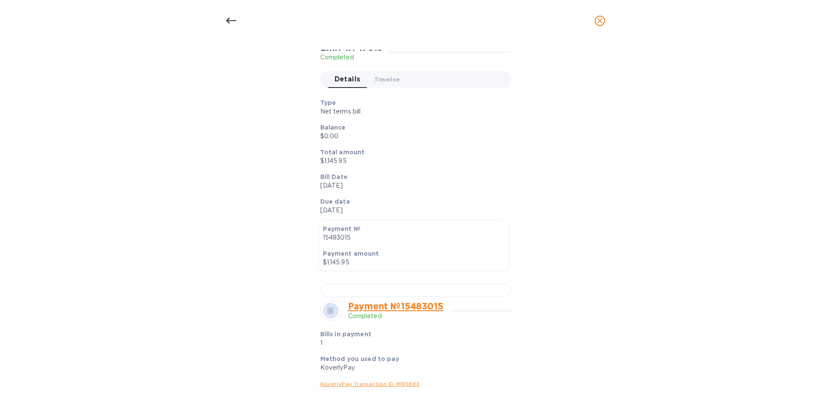
scroll to position [130, 0]
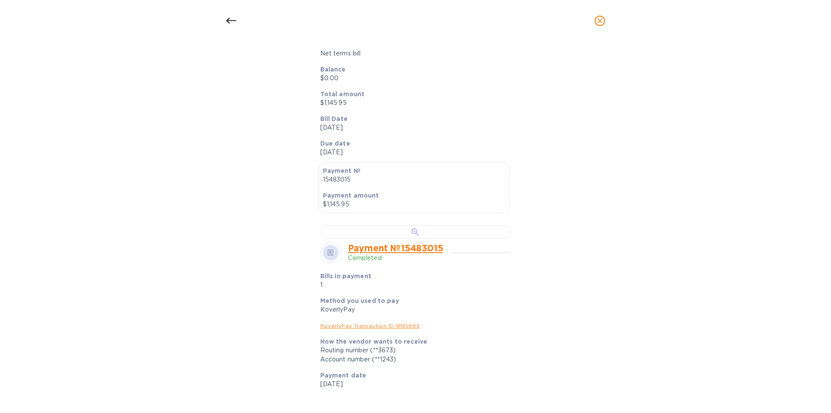
click at [396, 239] on div at bounding box center [415, 231] width 191 height 13
click at [232, 23] on icon at bounding box center [231, 21] width 10 height 10
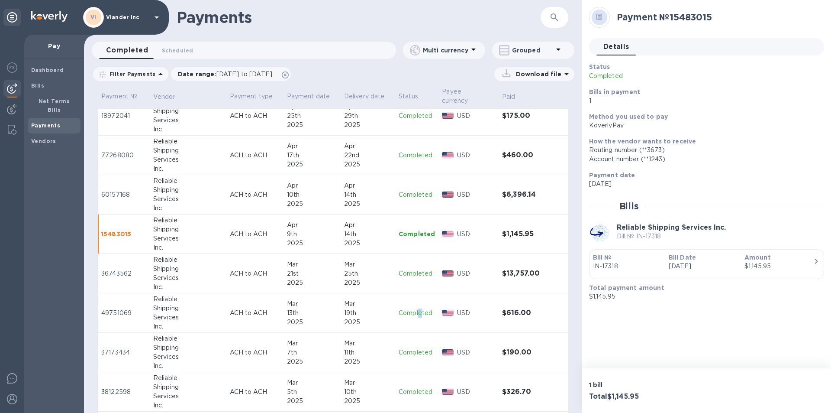
click at [414, 308] on p "Completed" at bounding box center [417, 312] width 36 height 9
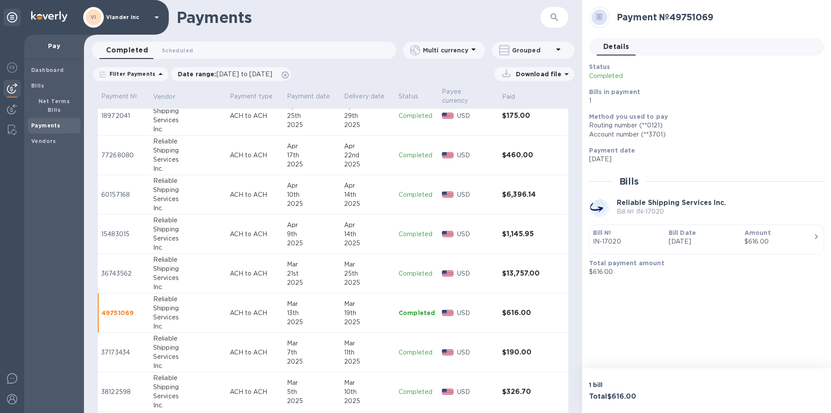
click at [413, 348] on p "Completed" at bounding box center [417, 352] width 36 height 9
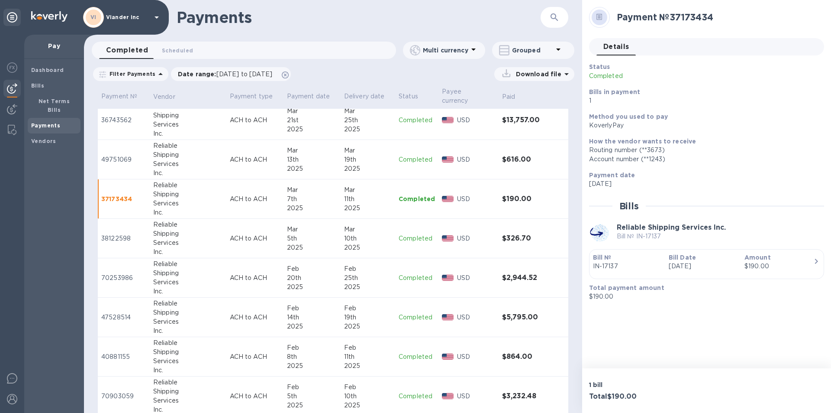
scroll to position [1169, 0]
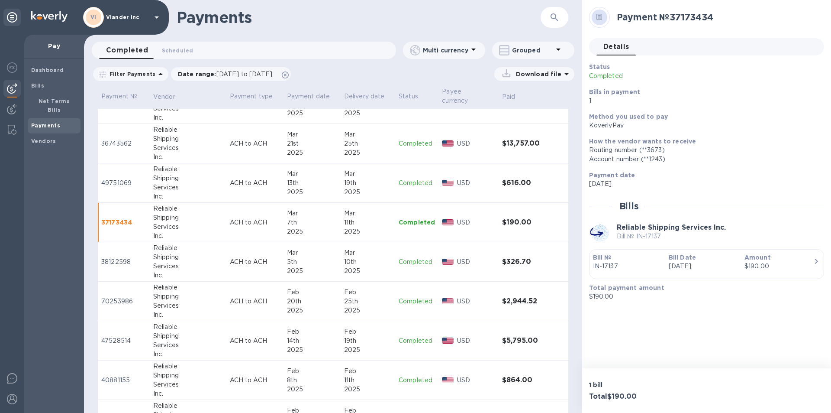
click at [416, 178] on p "Completed" at bounding box center [417, 182] width 36 height 9
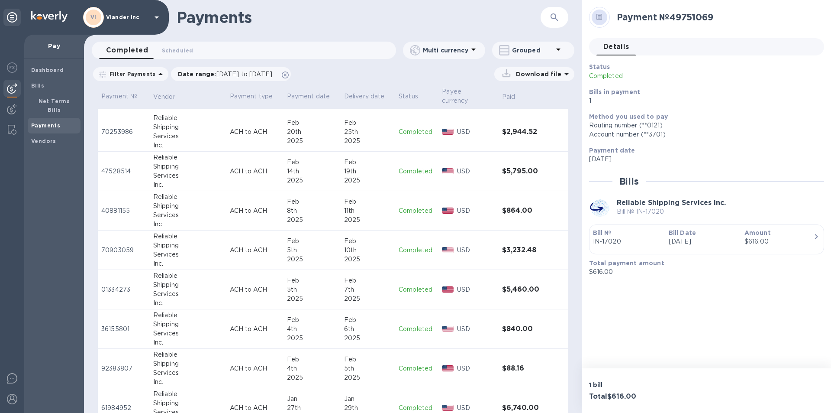
scroll to position [1343, 0]
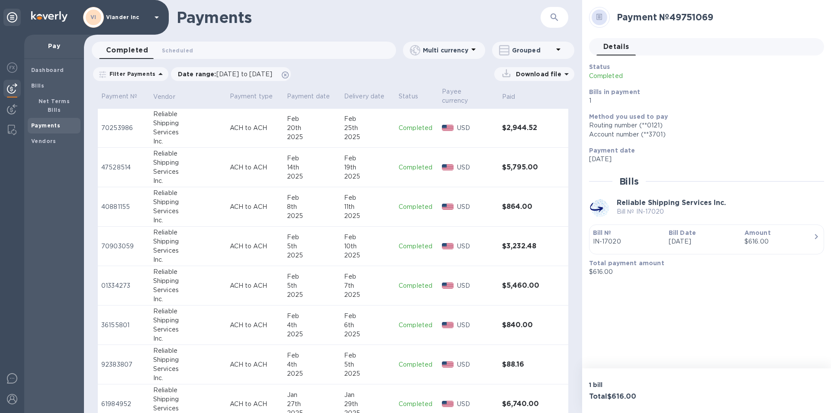
click at [409, 320] on p "Completed" at bounding box center [417, 324] width 36 height 9
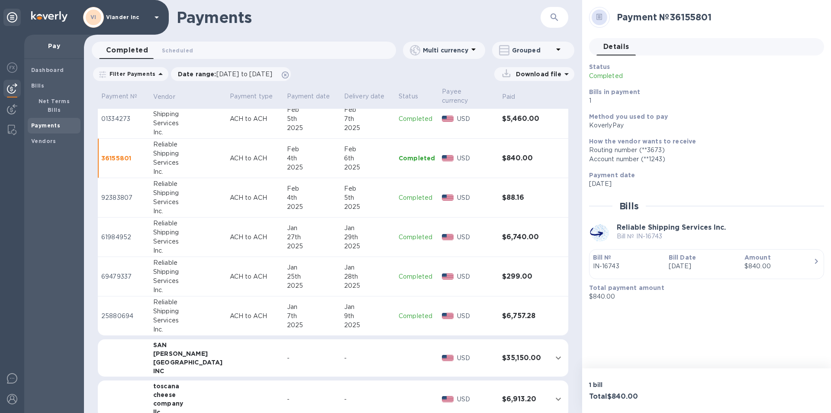
scroll to position [1559, 0]
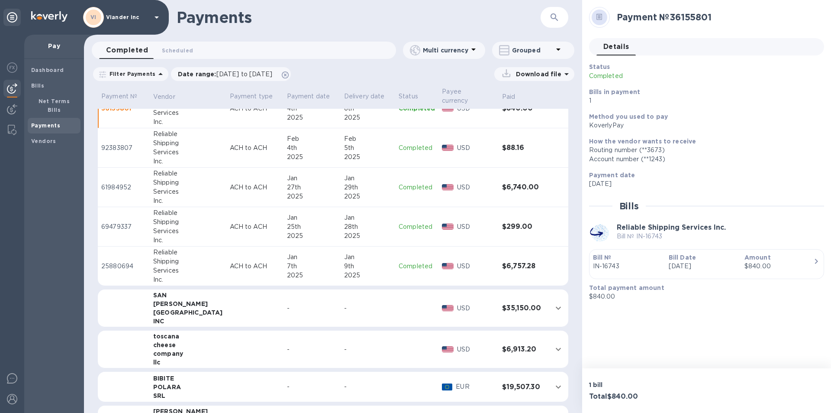
click at [416, 262] on p "Completed" at bounding box center [417, 266] width 36 height 9
click at [418, 183] on p "Completed" at bounding box center [417, 187] width 36 height 9
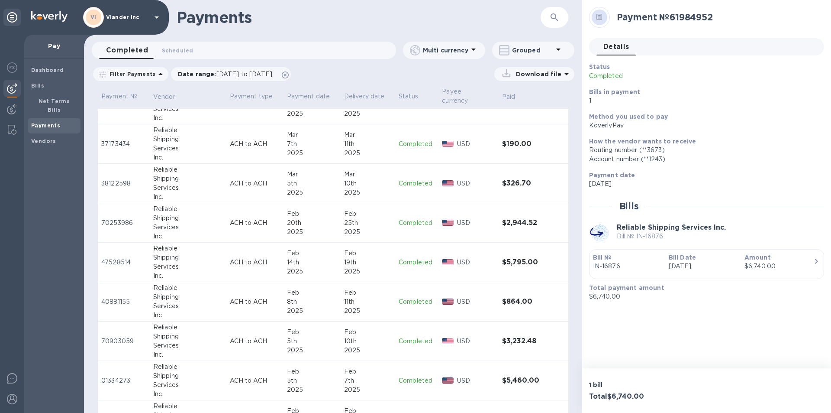
scroll to position [1213, 0]
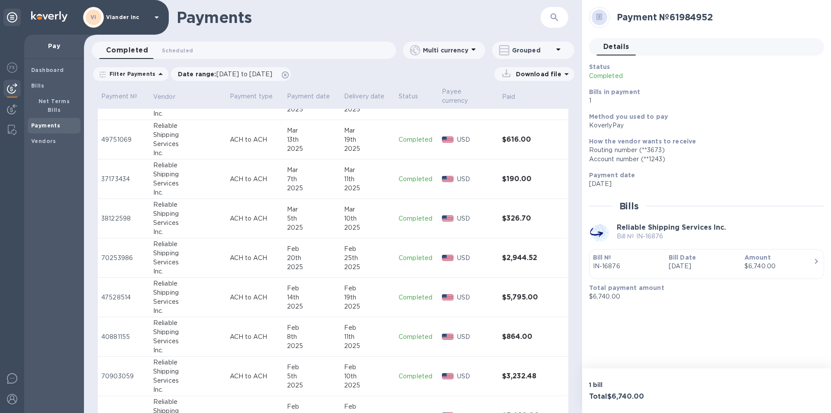
click at [412, 135] on p "Completed" at bounding box center [417, 139] width 36 height 9
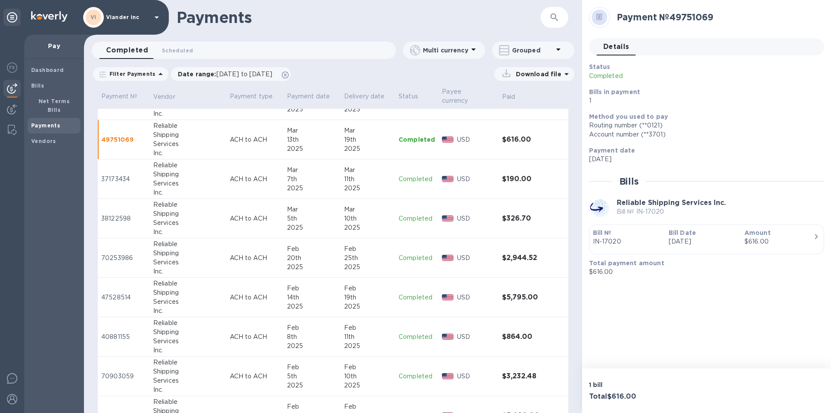
click at [517, 136] on h3 "$616.00" at bounding box center [523, 140] width 43 height 8
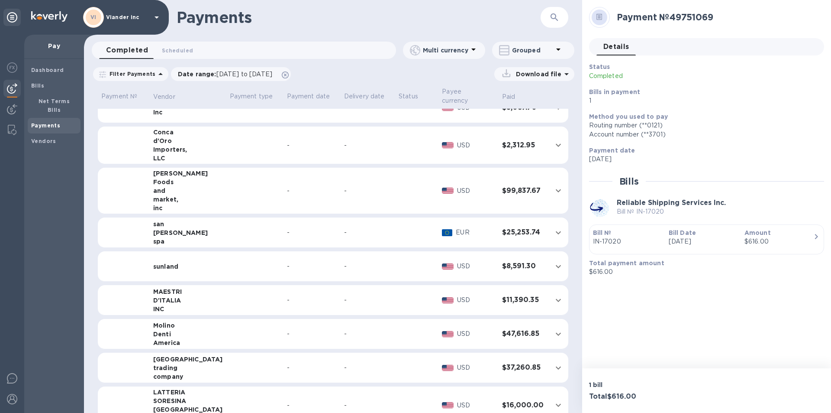
scroll to position [130, 0]
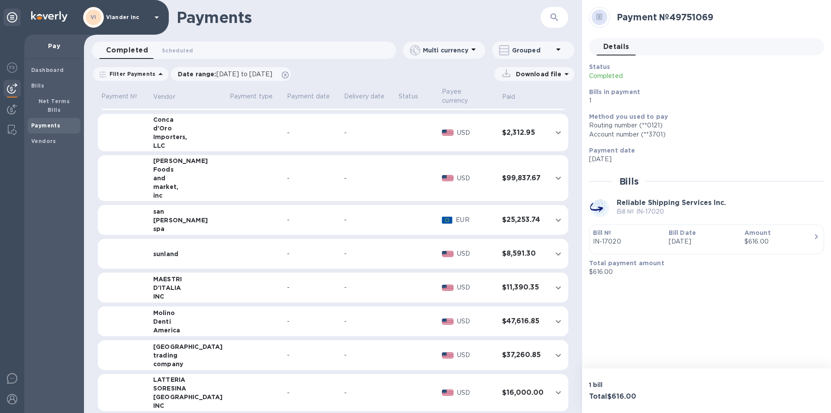
click at [228, 345] on td at bounding box center [254, 355] width 57 height 30
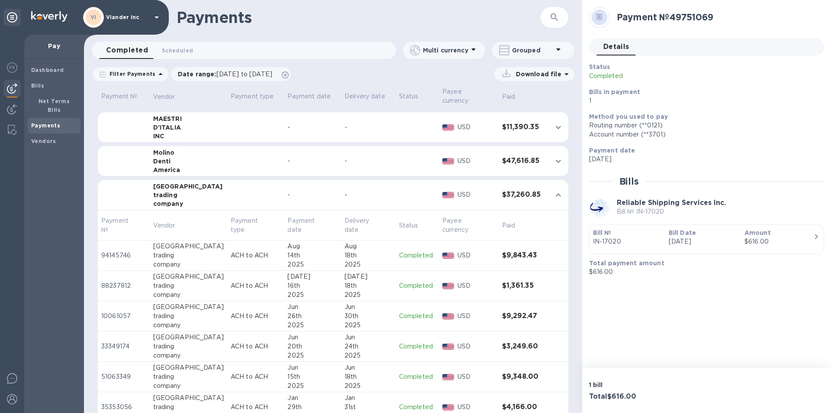
scroll to position [303, 0]
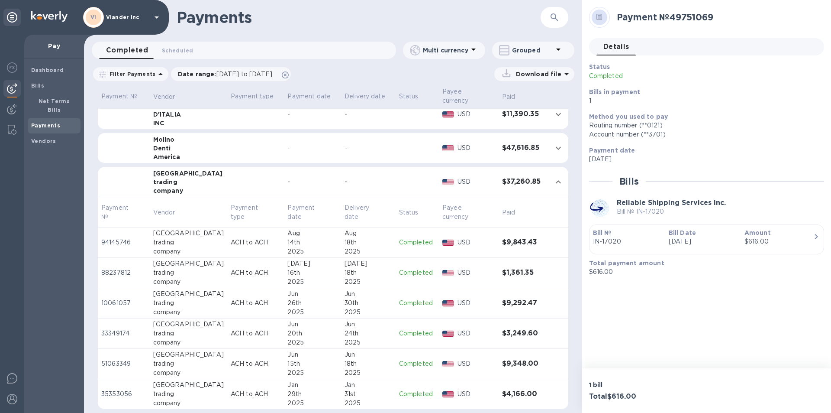
click at [410, 238] on p "Completed" at bounding box center [417, 242] width 36 height 9
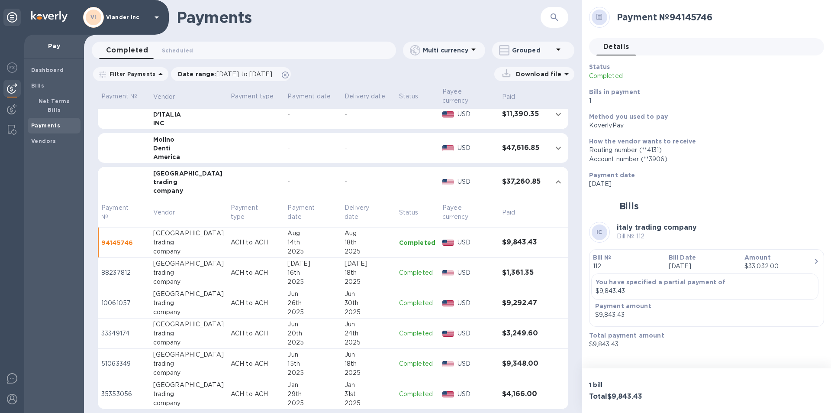
click at [405, 268] on p "Completed" at bounding box center [417, 272] width 36 height 9
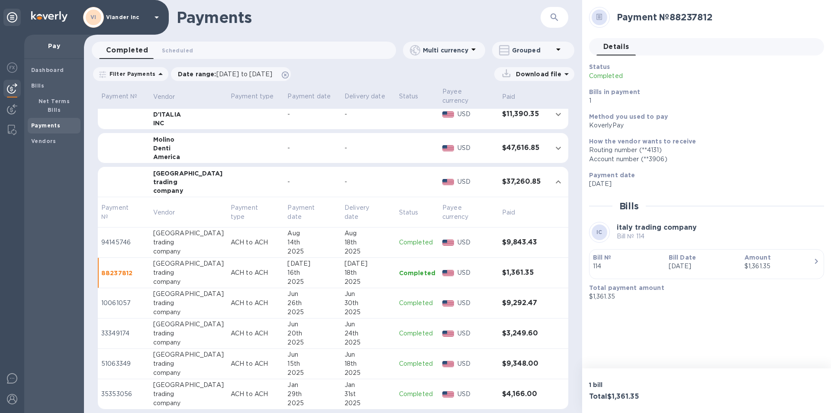
click at [409, 298] on p "Completed" at bounding box center [417, 302] width 36 height 9
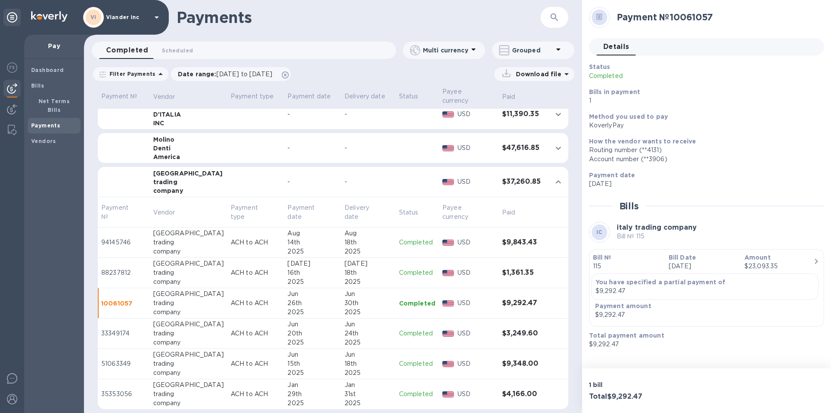
click at [413, 329] on p "Completed" at bounding box center [417, 333] width 36 height 9
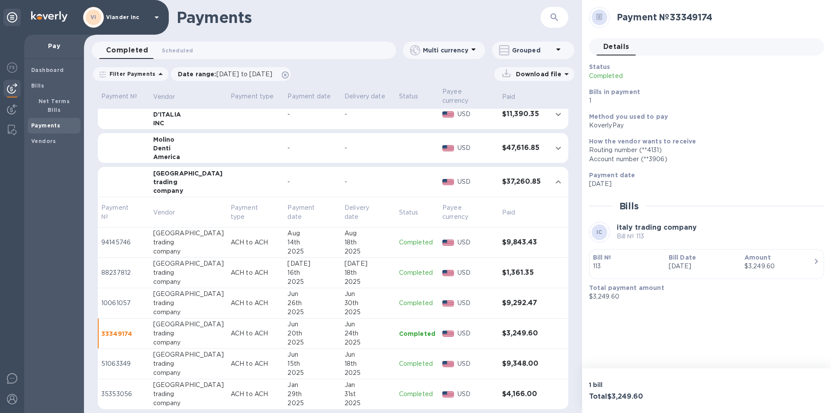
click at [414, 359] on p "Completed" at bounding box center [417, 363] width 36 height 9
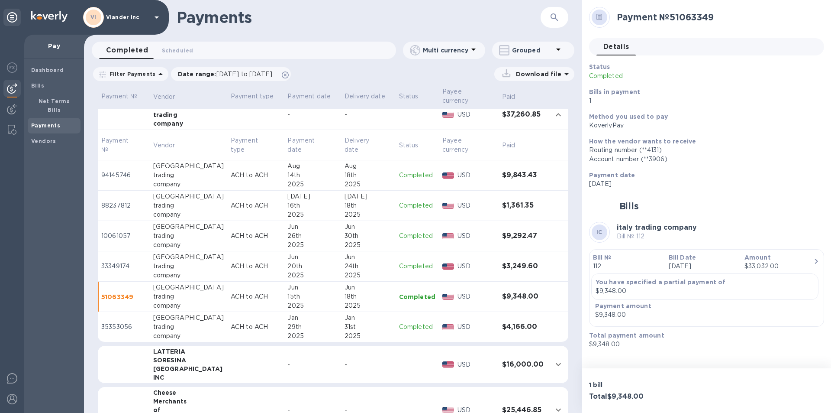
scroll to position [390, 0]
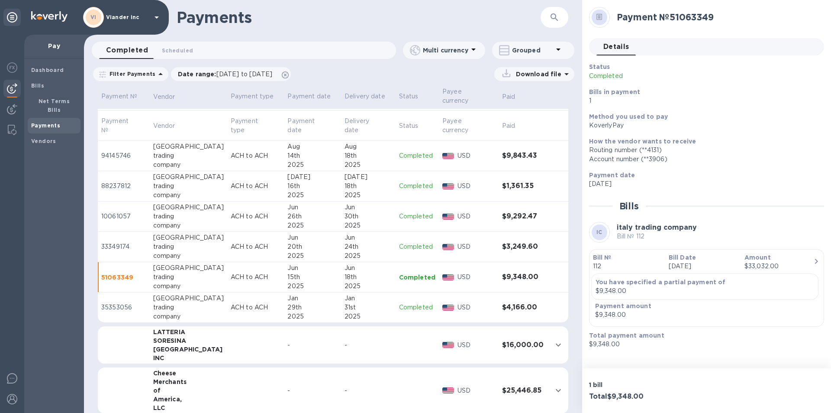
click at [414, 303] on p "Completed" at bounding box center [417, 307] width 36 height 9
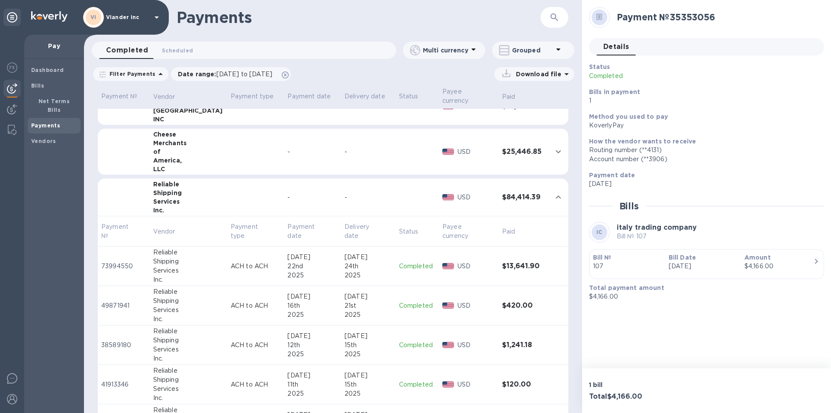
scroll to position [650, 0]
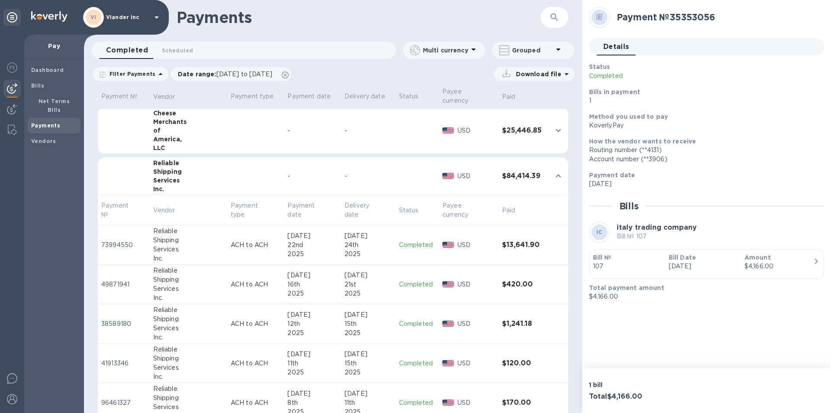
click at [409, 240] on p "Completed" at bounding box center [417, 244] width 36 height 9
click at [410, 280] on p "Completed" at bounding box center [417, 284] width 36 height 9
click at [413, 319] on p "Completed" at bounding box center [417, 323] width 36 height 9
click at [414, 359] on p "Completed" at bounding box center [417, 363] width 36 height 9
click at [407, 398] on p "Completed" at bounding box center [417, 402] width 36 height 9
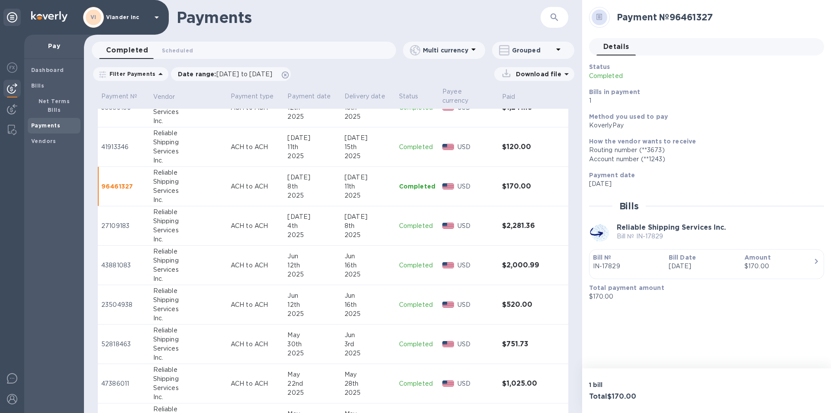
scroll to position [866, 0]
click at [418, 221] on p "Completed" at bounding box center [417, 225] width 36 height 9
click at [416, 260] on p "Completed" at bounding box center [417, 264] width 36 height 9
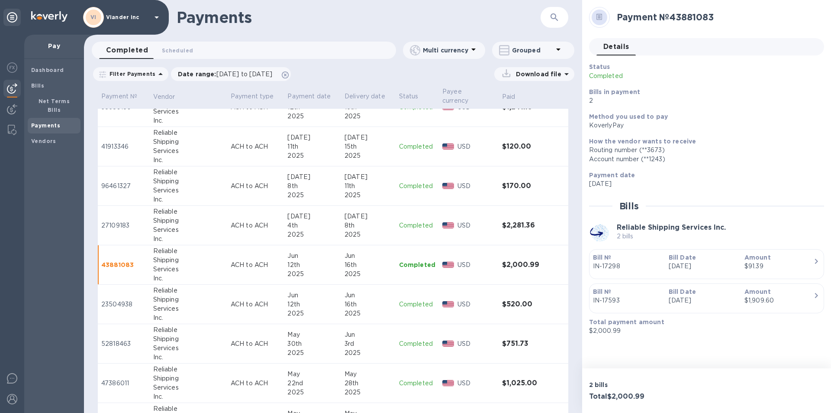
click at [412, 300] on p "Completed" at bounding box center [417, 304] width 36 height 9
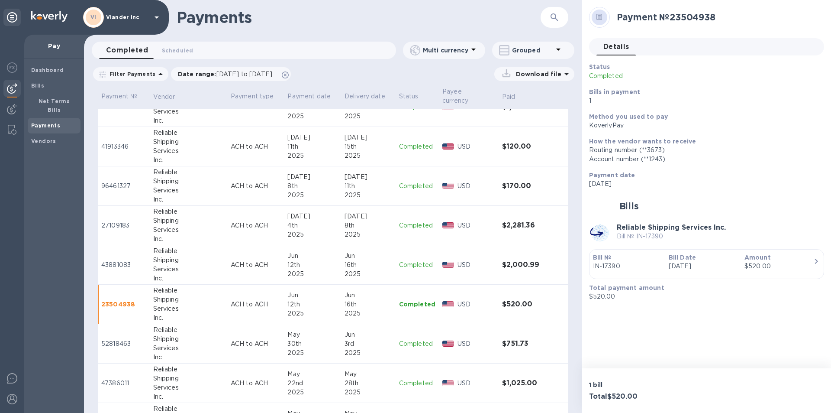
click at [408, 339] on p "Completed" at bounding box center [417, 343] width 36 height 9
click at [416, 379] on p "Completed" at bounding box center [417, 383] width 36 height 9
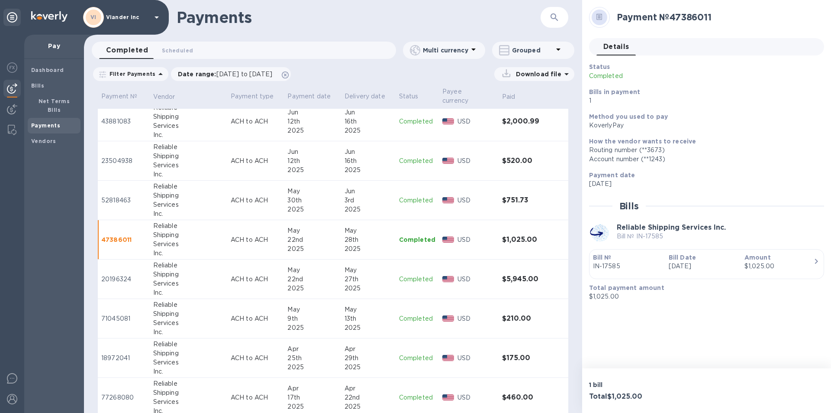
scroll to position [1039, 0]
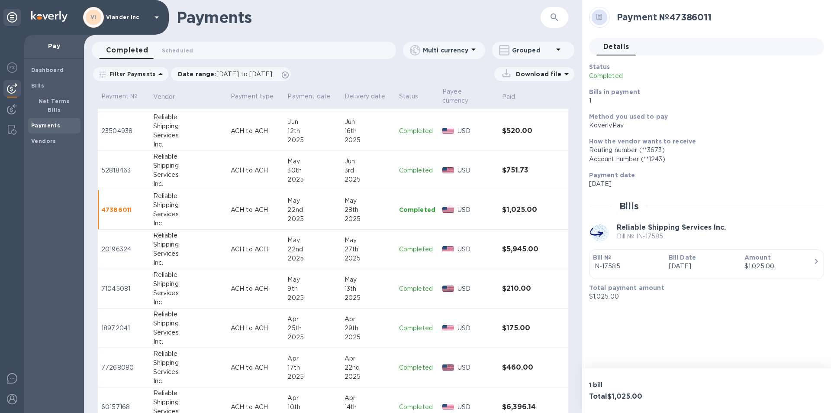
click at [418, 245] on p "Completed" at bounding box center [417, 249] width 36 height 9
click at [416, 324] on p "Completed" at bounding box center [417, 328] width 36 height 9
click at [417, 363] on p "Completed" at bounding box center [417, 367] width 36 height 9
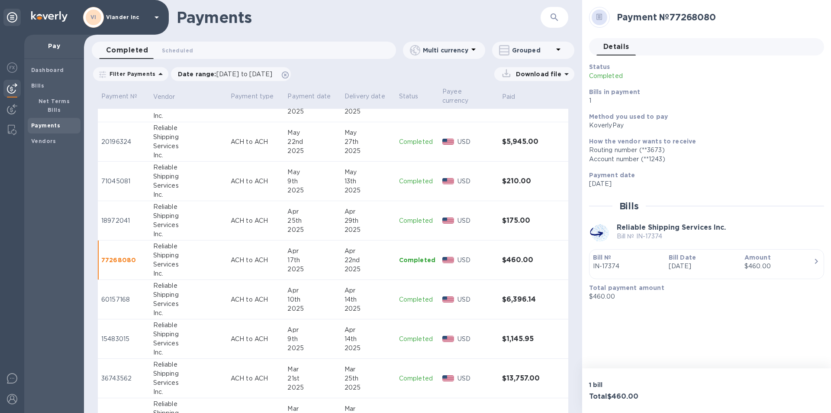
scroll to position [1169, 0]
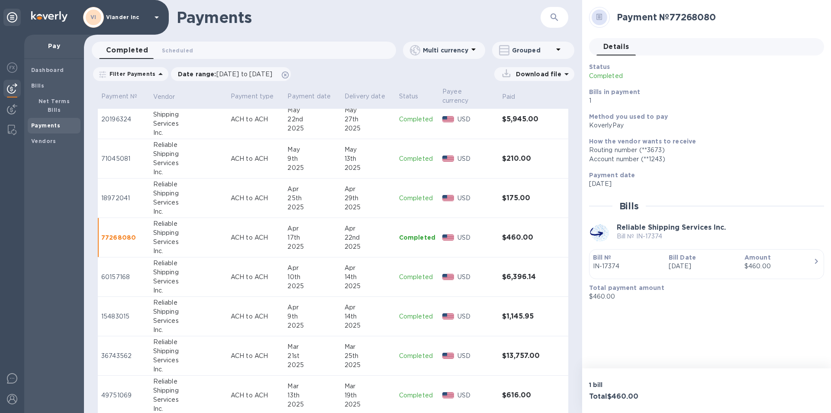
click at [419, 272] on p "Completed" at bounding box center [417, 276] width 36 height 9
click at [414, 312] on p "Completed" at bounding box center [417, 316] width 36 height 9
click at [416, 351] on p "Completed" at bounding box center [417, 355] width 36 height 9
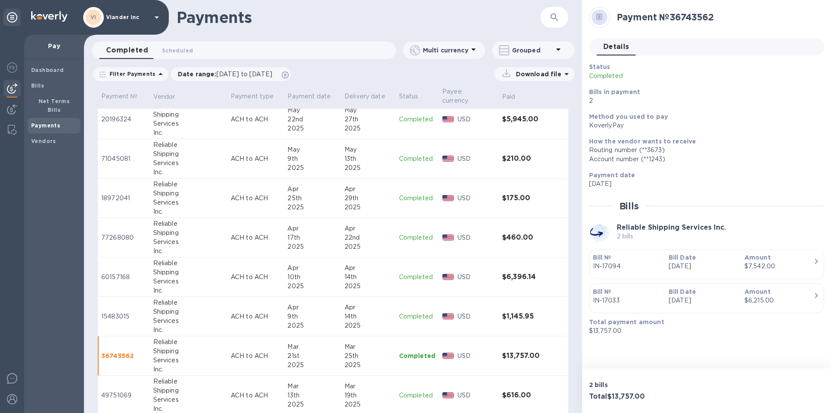
click at [419, 391] on p "Completed" at bounding box center [417, 395] width 36 height 9
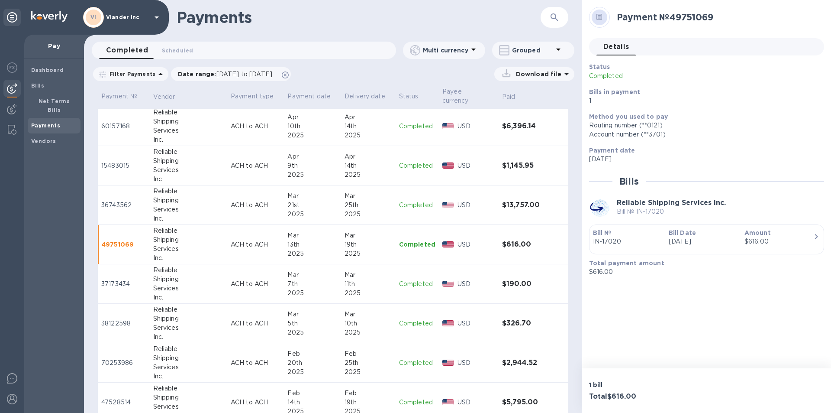
scroll to position [1343, 0]
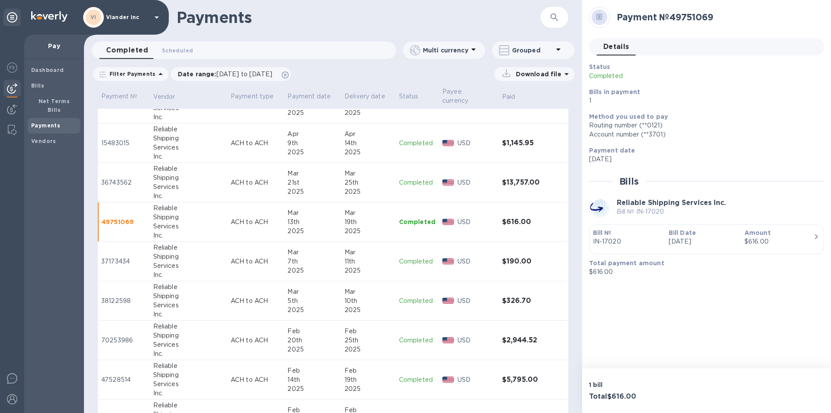
click at [416, 257] on p "Completed" at bounding box center [417, 261] width 36 height 9
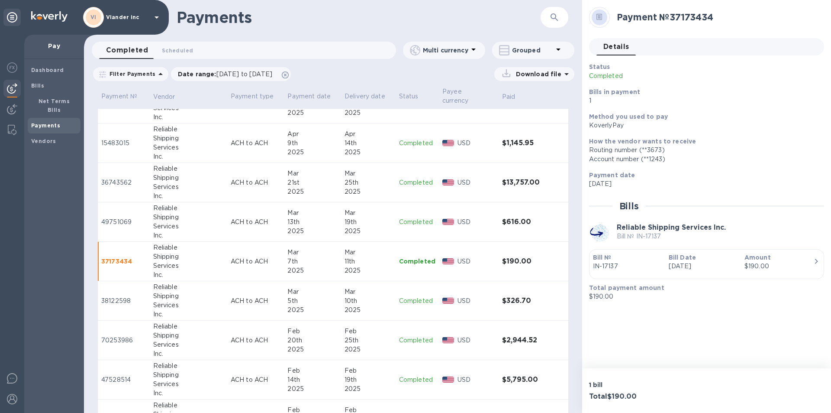
click at [417, 296] on p "Completed" at bounding box center [417, 300] width 36 height 9
click at [415, 336] on p "Completed" at bounding box center [417, 340] width 36 height 9
click at [422, 375] on p "Completed" at bounding box center [417, 379] width 36 height 9
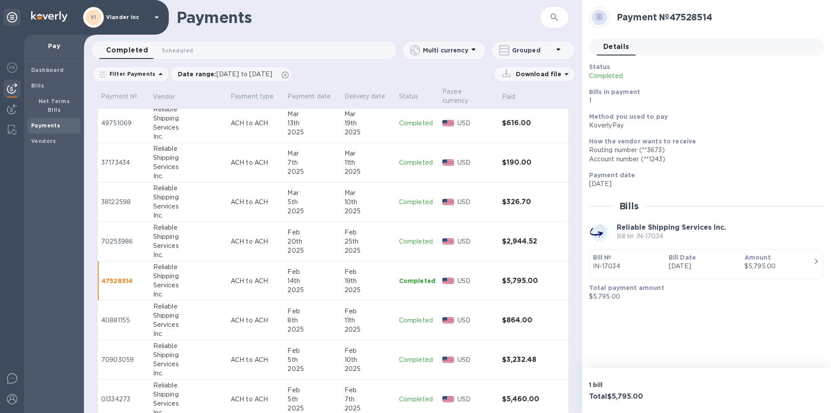
scroll to position [1472, 0]
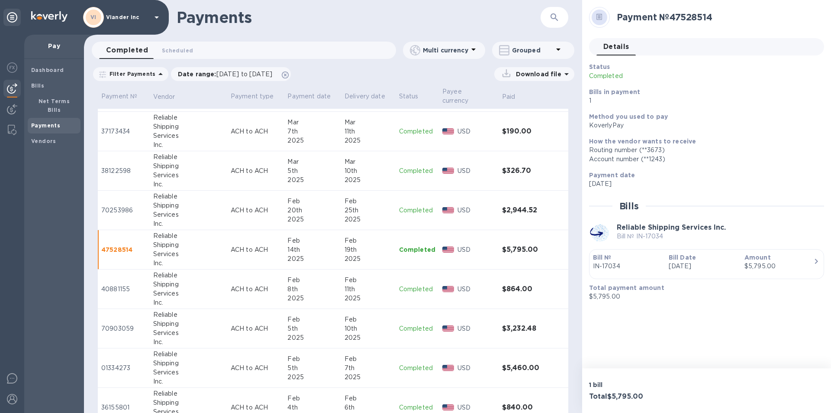
click at [412, 285] on p "Completed" at bounding box center [417, 289] width 36 height 9
click at [414, 324] on p "Completed" at bounding box center [417, 328] width 36 height 9
click at [413, 363] on p "Completed" at bounding box center [417, 367] width 36 height 9
click at [416, 403] on p "Completed" at bounding box center [417, 407] width 36 height 9
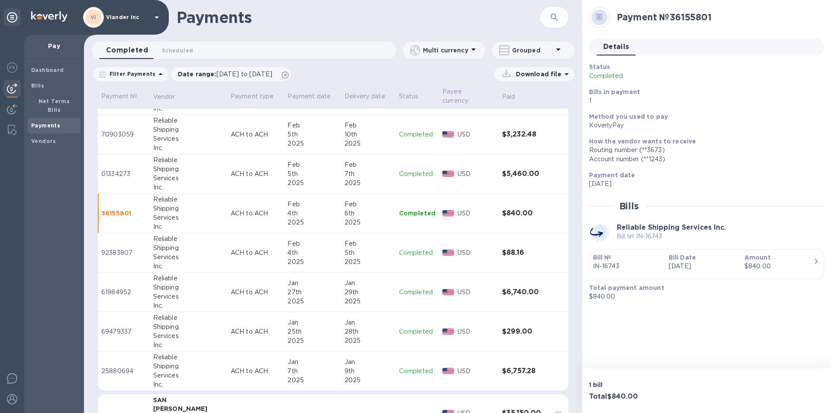
scroll to position [1689, 0]
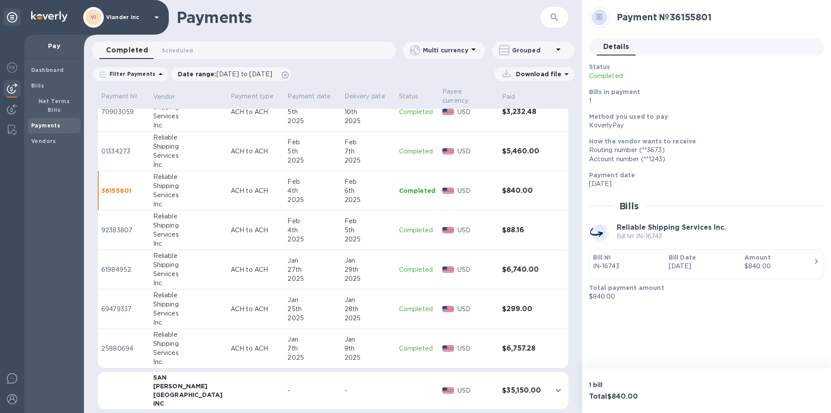
click at [415, 226] on p "Completed" at bounding box center [417, 230] width 36 height 9
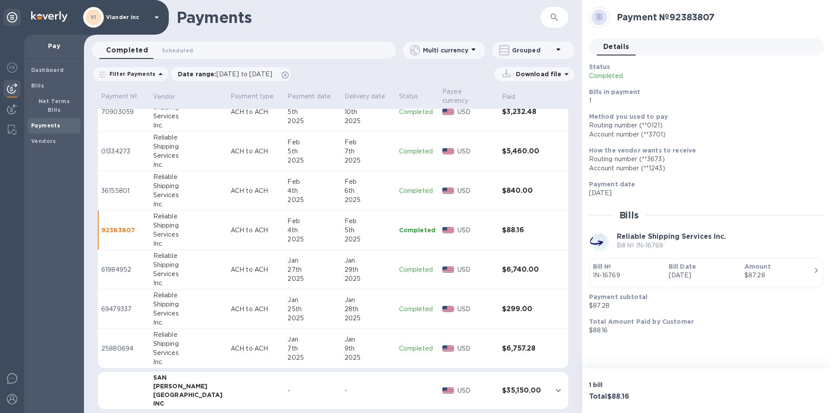
click at [414, 265] on p "Completed" at bounding box center [417, 269] width 36 height 9
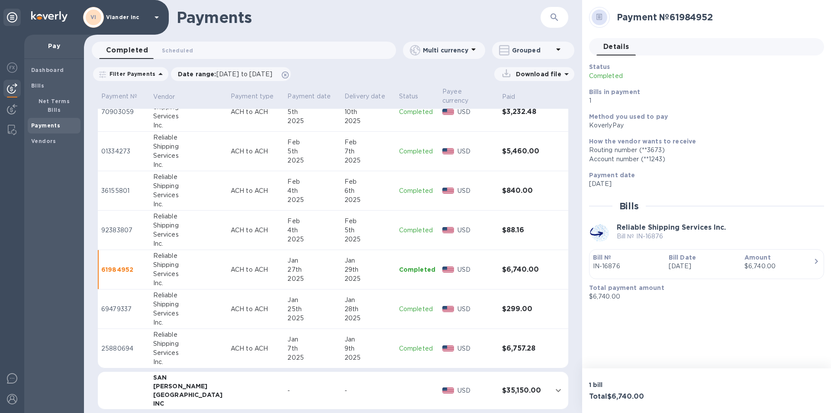
click at [410, 304] on p "Completed" at bounding box center [417, 308] width 36 height 9
click at [410, 344] on p "Completed" at bounding box center [417, 348] width 36 height 9
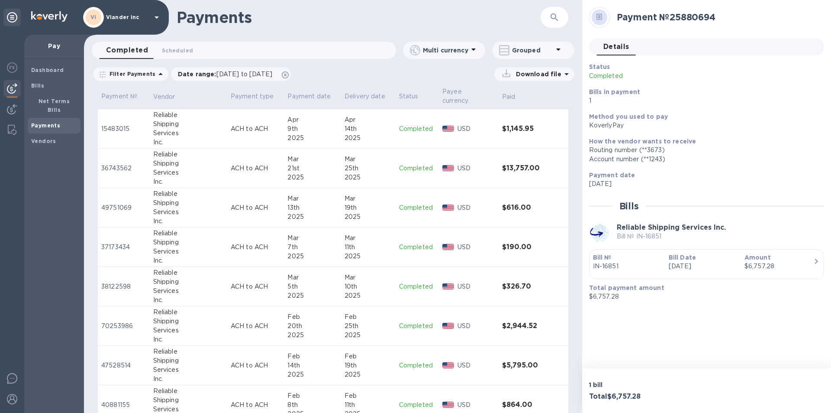
scroll to position [1343, 0]
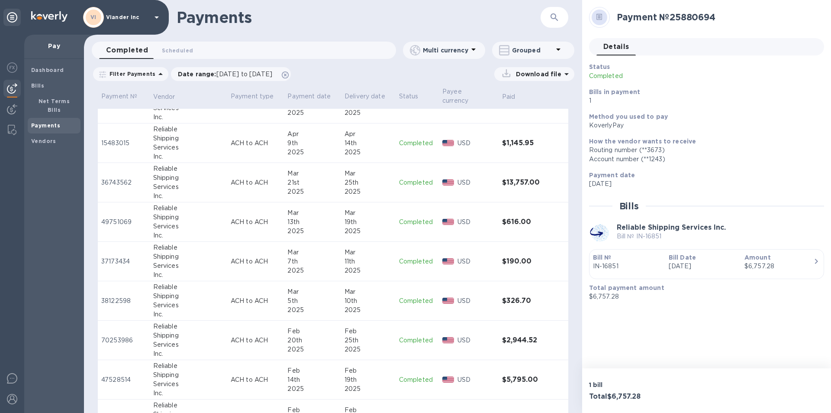
click at [414, 217] on p "Completed" at bounding box center [417, 221] width 36 height 9
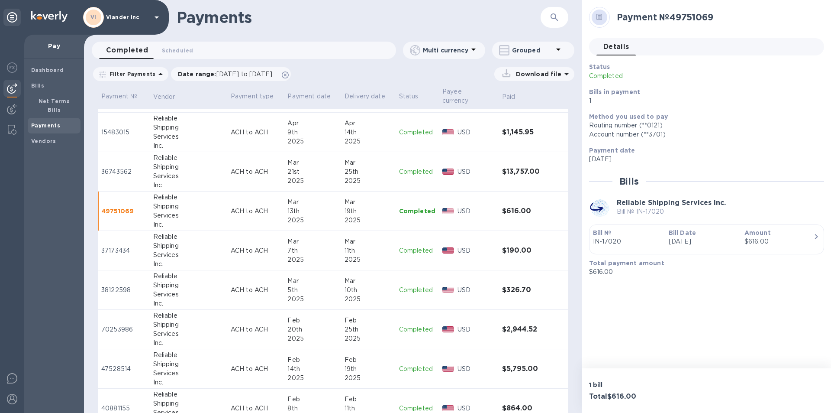
scroll to position [1343, 0]
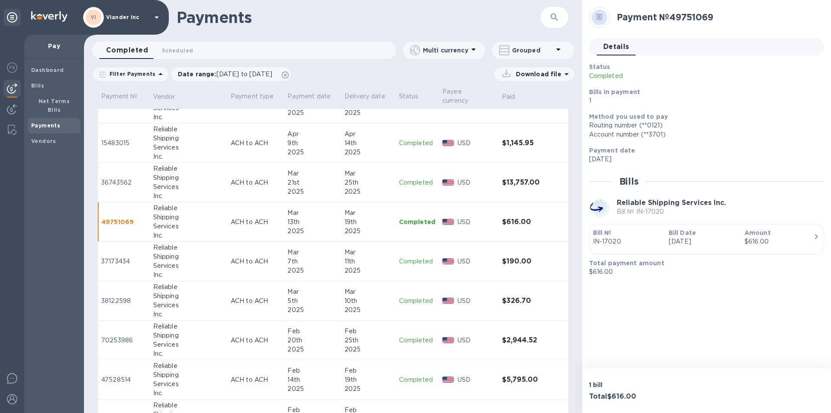
click at [412, 375] on p "Completed" at bounding box center [417, 379] width 36 height 9
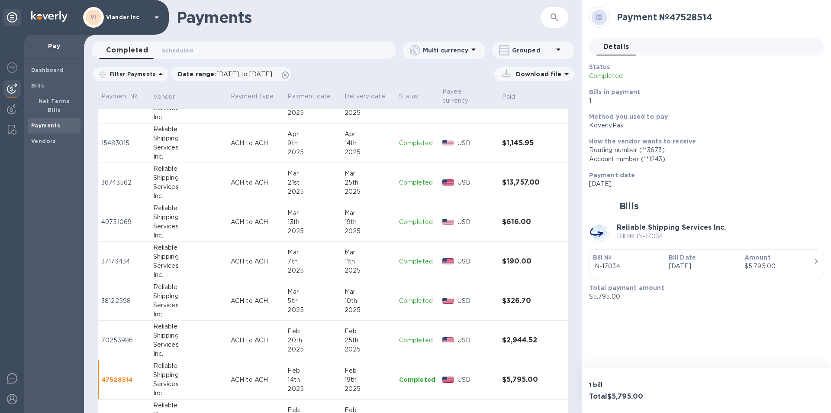
click at [415, 217] on p "Completed" at bounding box center [417, 221] width 36 height 9
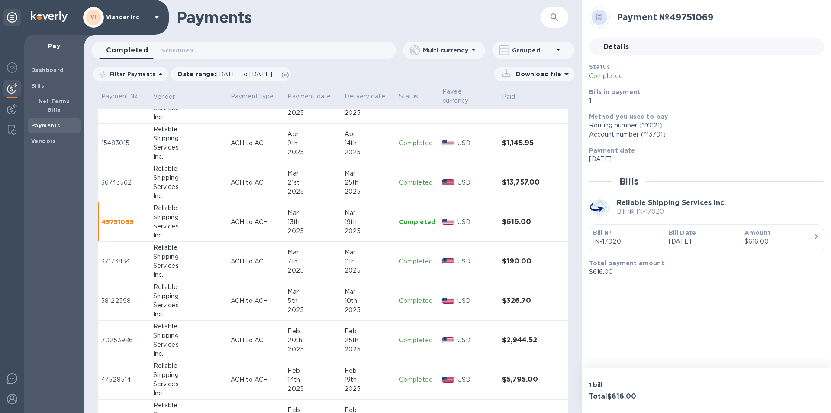
click at [414, 257] on p "Completed" at bounding box center [417, 261] width 36 height 9
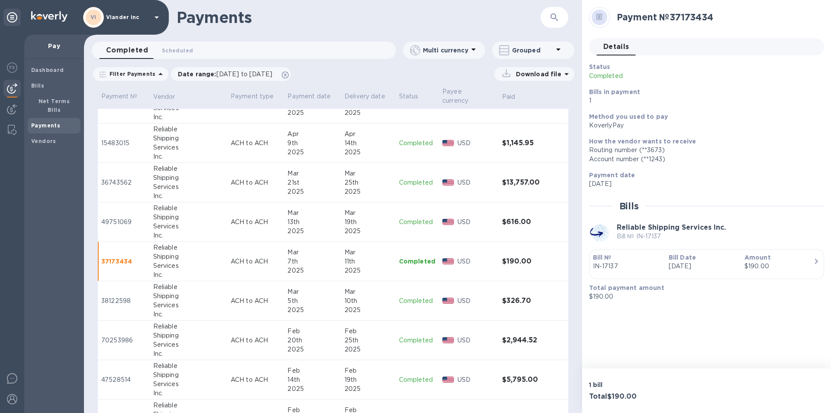
click at [408, 217] on p "Completed" at bounding box center [417, 221] width 36 height 9
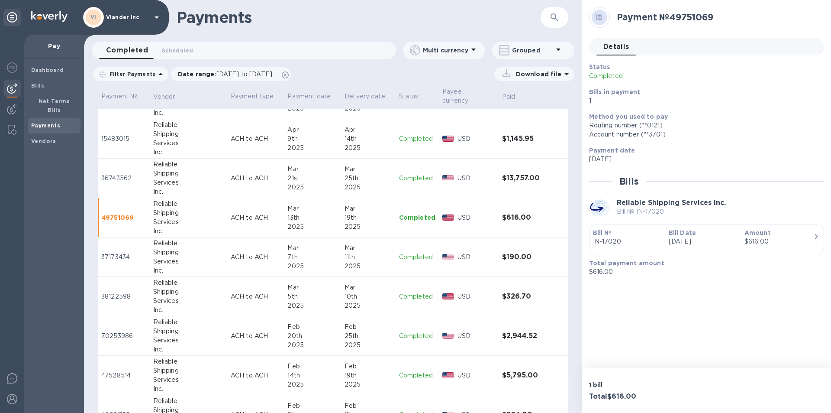
scroll to position [1472, 0]
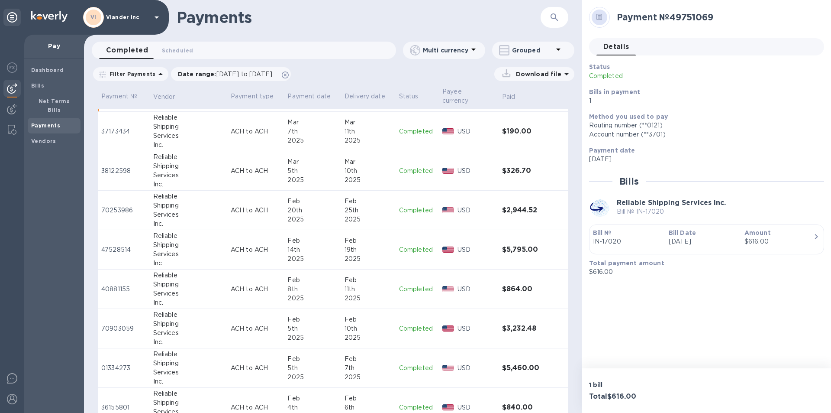
click at [288, 403] on div "4th" at bounding box center [313, 407] width 50 height 9
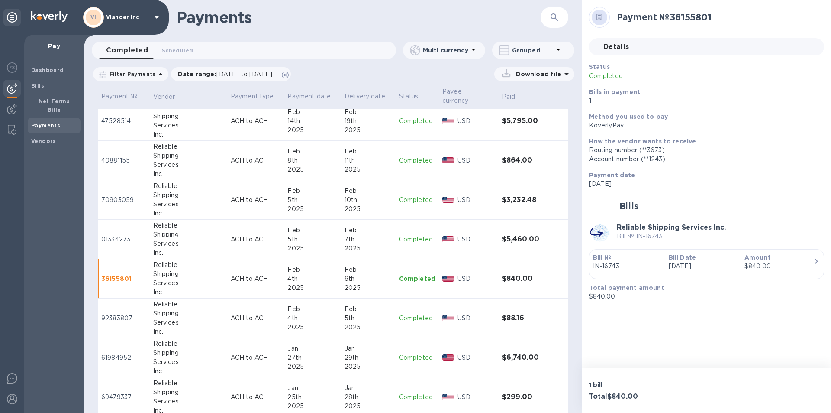
scroll to position [1602, 0]
click at [403, 273] on p "Completed" at bounding box center [417, 277] width 36 height 9
click at [295, 155] on div "8th" at bounding box center [313, 159] width 50 height 9
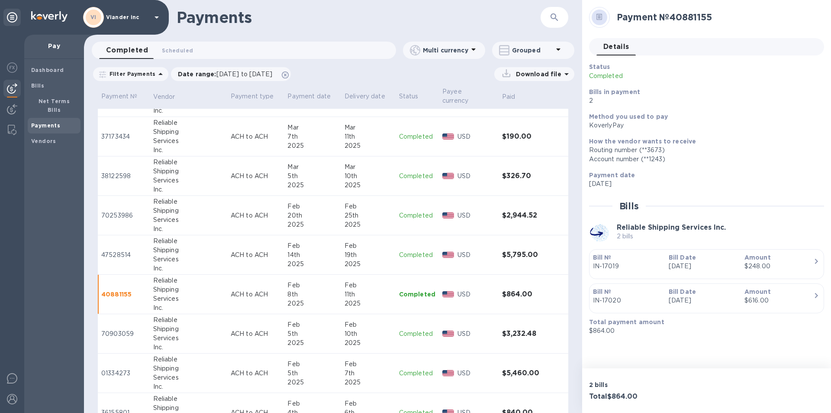
scroll to position [1386, 0]
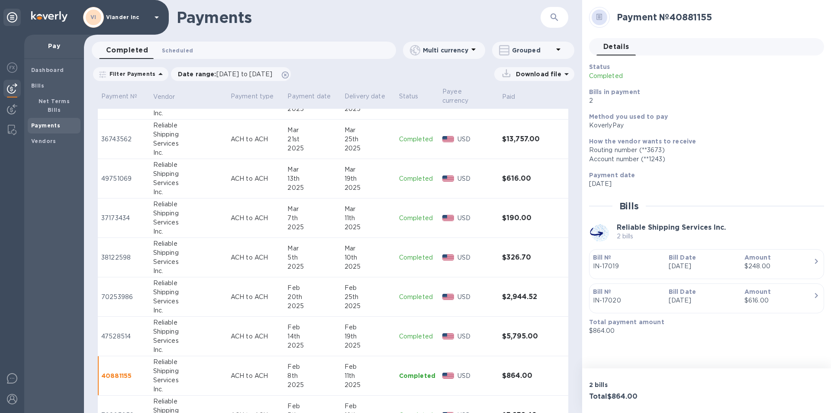
click at [173, 50] on span "Scheduled 0" at bounding box center [177, 50] width 31 height 9
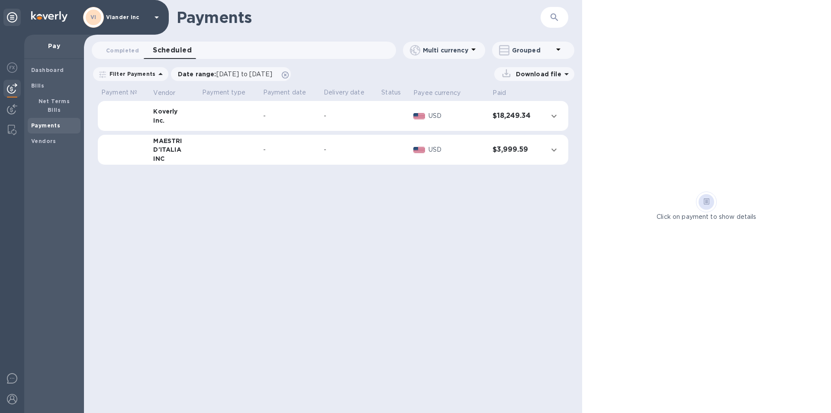
click at [365, 153] on div "-" at bounding box center [349, 149] width 51 height 9
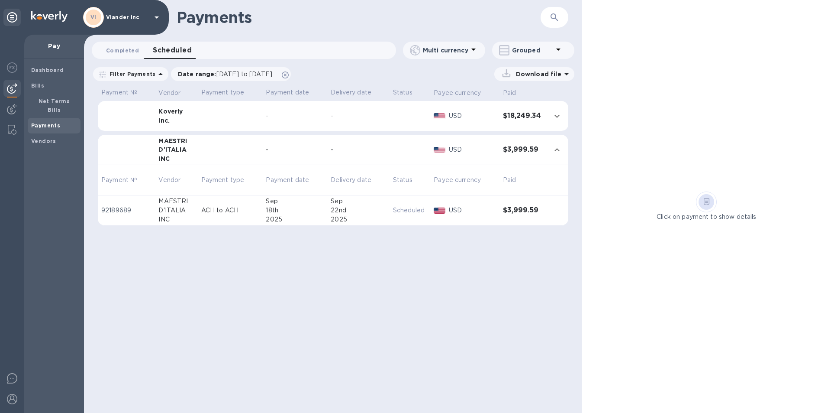
click at [127, 50] on span "Completed 0" at bounding box center [122, 50] width 33 height 9
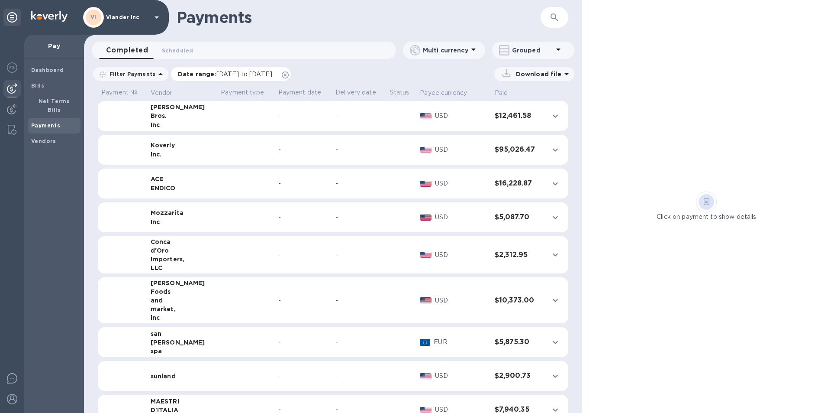
click at [228, 75] on span "[DATE] to [DATE]" at bounding box center [245, 74] width 56 height 7
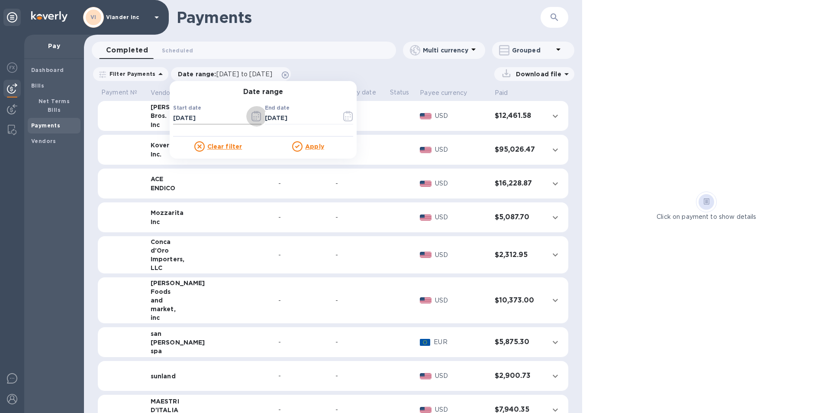
click at [256, 116] on icon "button" at bounding box center [256, 116] width 1 height 1
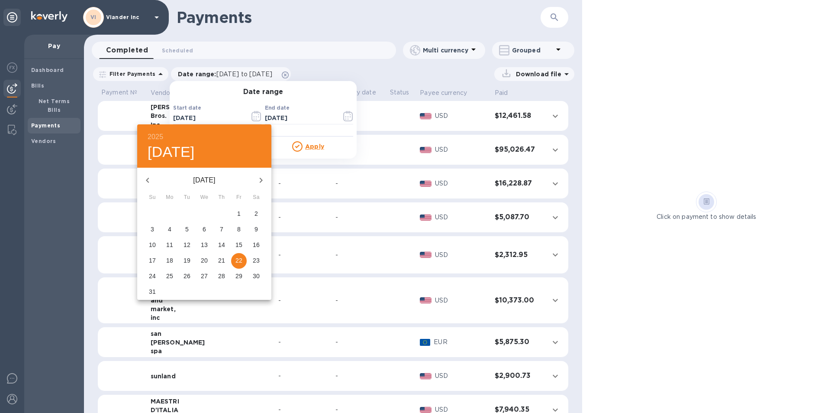
click at [148, 178] on icon "button" at bounding box center [147, 180] width 10 height 10
click at [149, 179] on icon "button" at bounding box center [147, 180] width 10 height 10
click at [149, 181] on icon "button" at bounding box center [147, 180] width 10 height 10
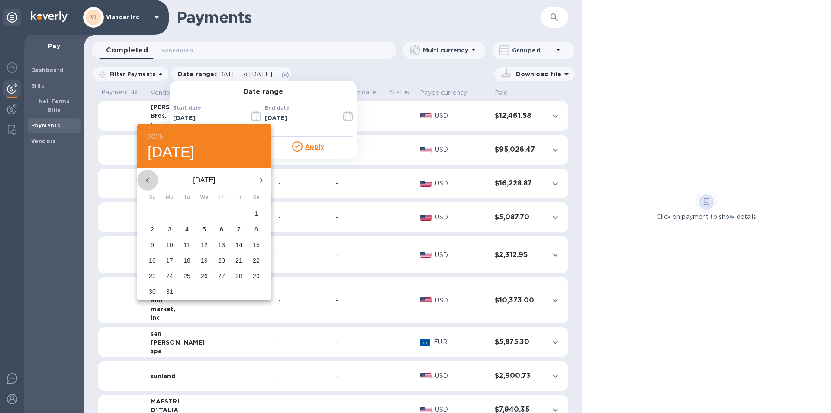
click at [149, 181] on icon "button" at bounding box center [147, 180] width 10 height 10
click at [205, 210] on p "1" at bounding box center [204, 213] width 3 height 9
type input "[DATE]"
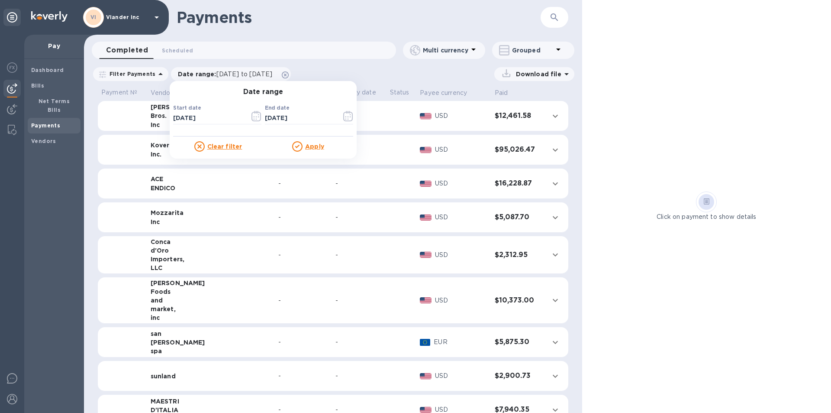
click at [316, 147] on u "Apply" at bounding box center [314, 146] width 19 height 7
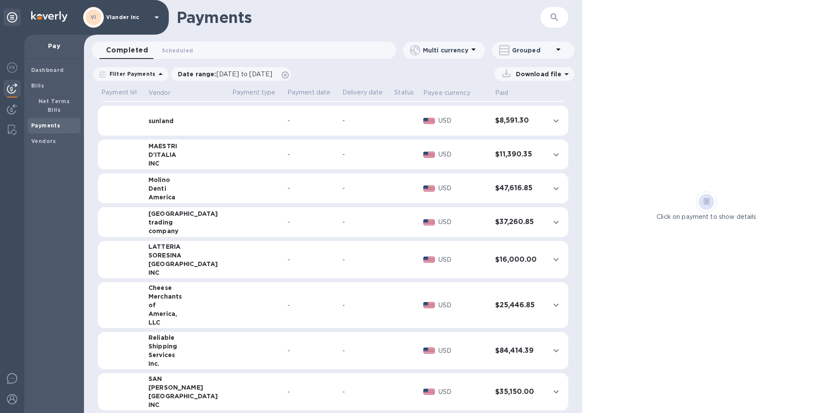
scroll to position [260, 0]
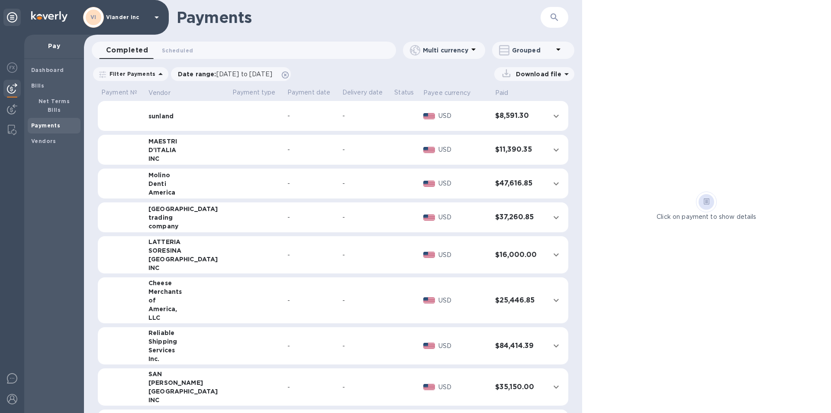
click at [229, 338] on td at bounding box center [256, 346] width 55 height 38
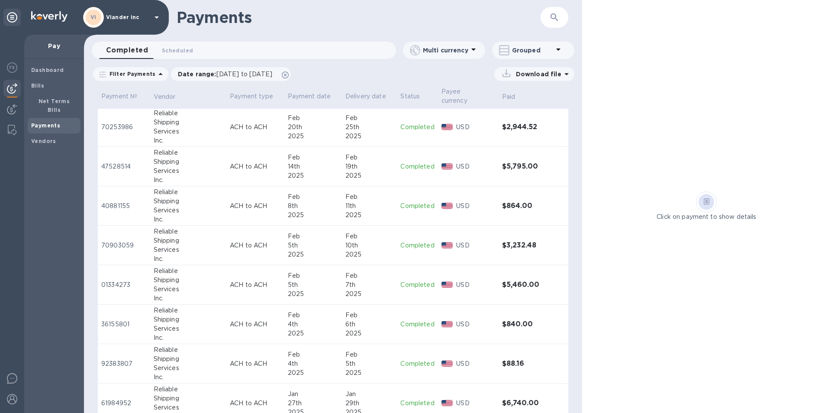
scroll to position [1343, 0]
click at [410, 202] on p "Completed" at bounding box center [418, 206] width 34 height 9
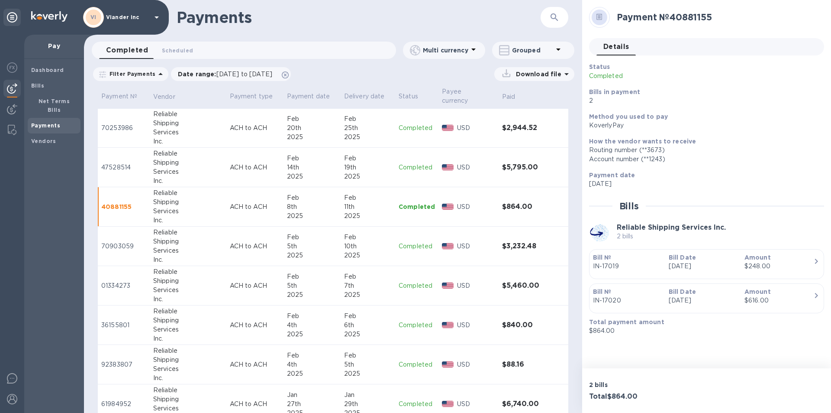
drag, startPoint x: 135, startPoint y: 197, endPoint x: 128, endPoint y: 196, distance: 7.0
click at [132, 202] on p "40881155" at bounding box center [123, 206] width 45 height 9
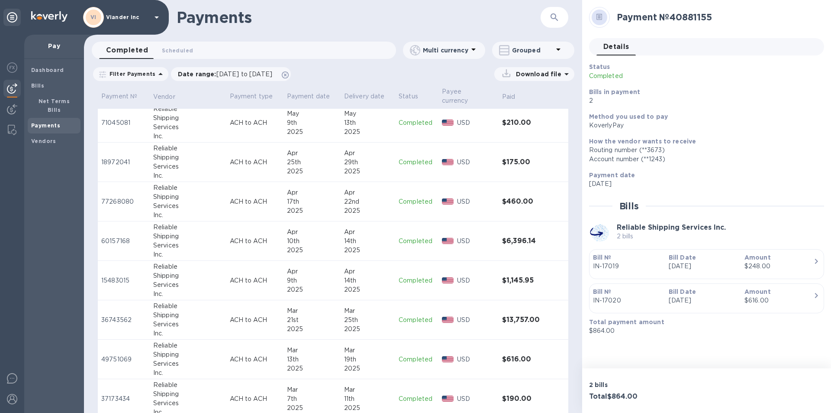
scroll to position [996, 0]
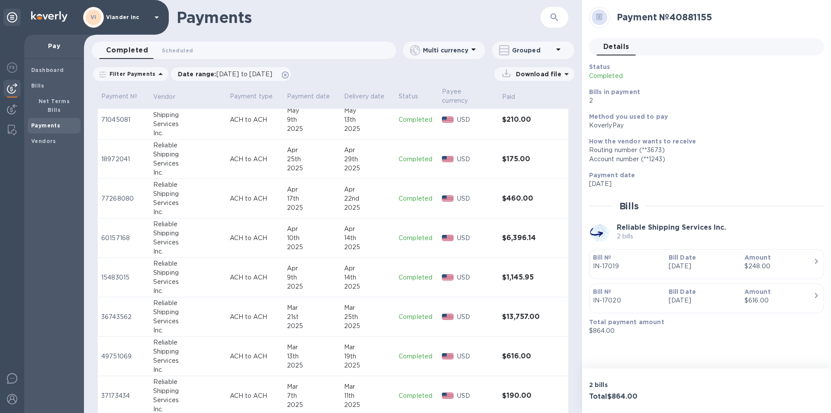
click at [293, 361] on div "2025" at bounding box center [312, 365] width 50 height 9
